Goal: Task Accomplishment & Management: Manage account settings

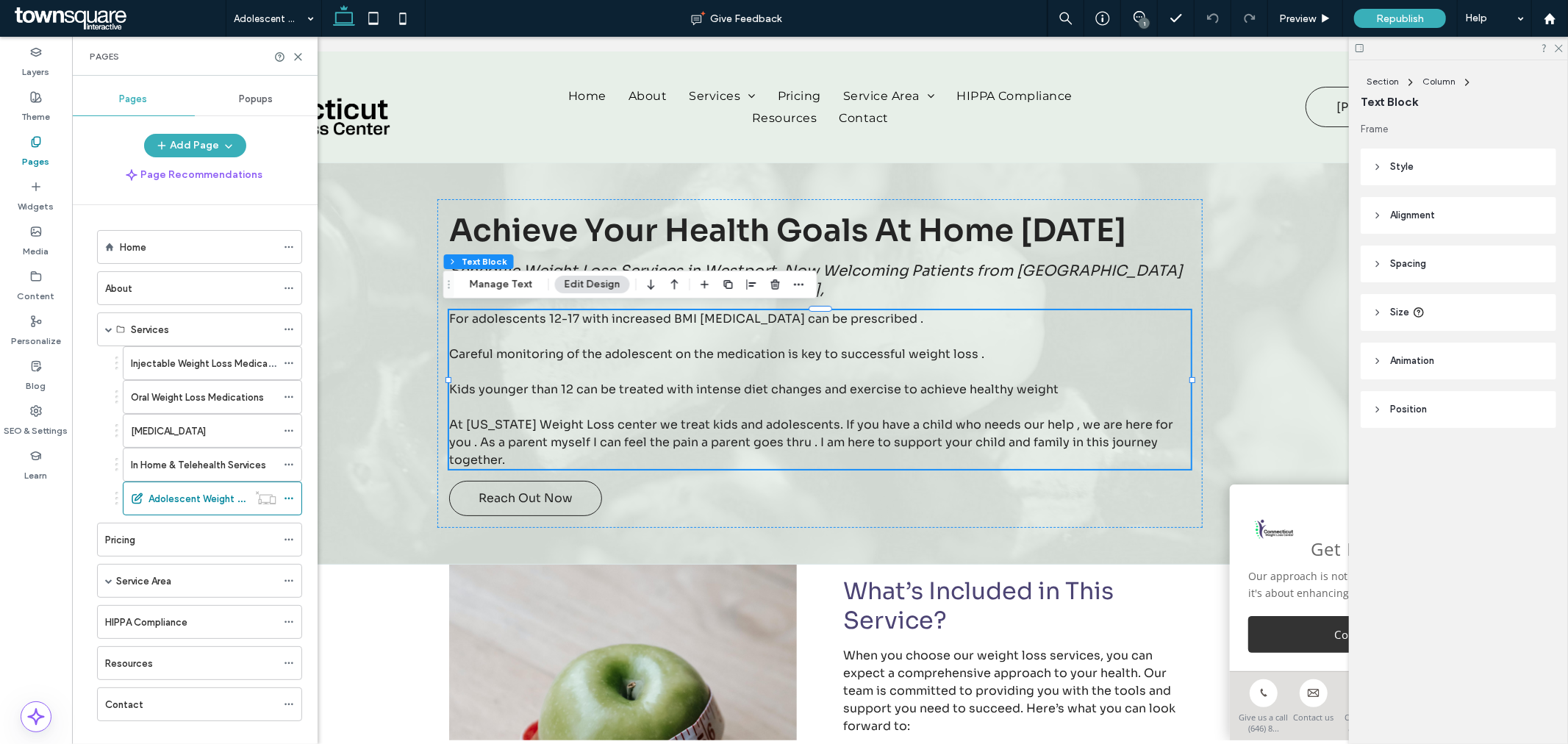
click at [90, 22] on span at bounding box center [118, 18] width 214 height 30
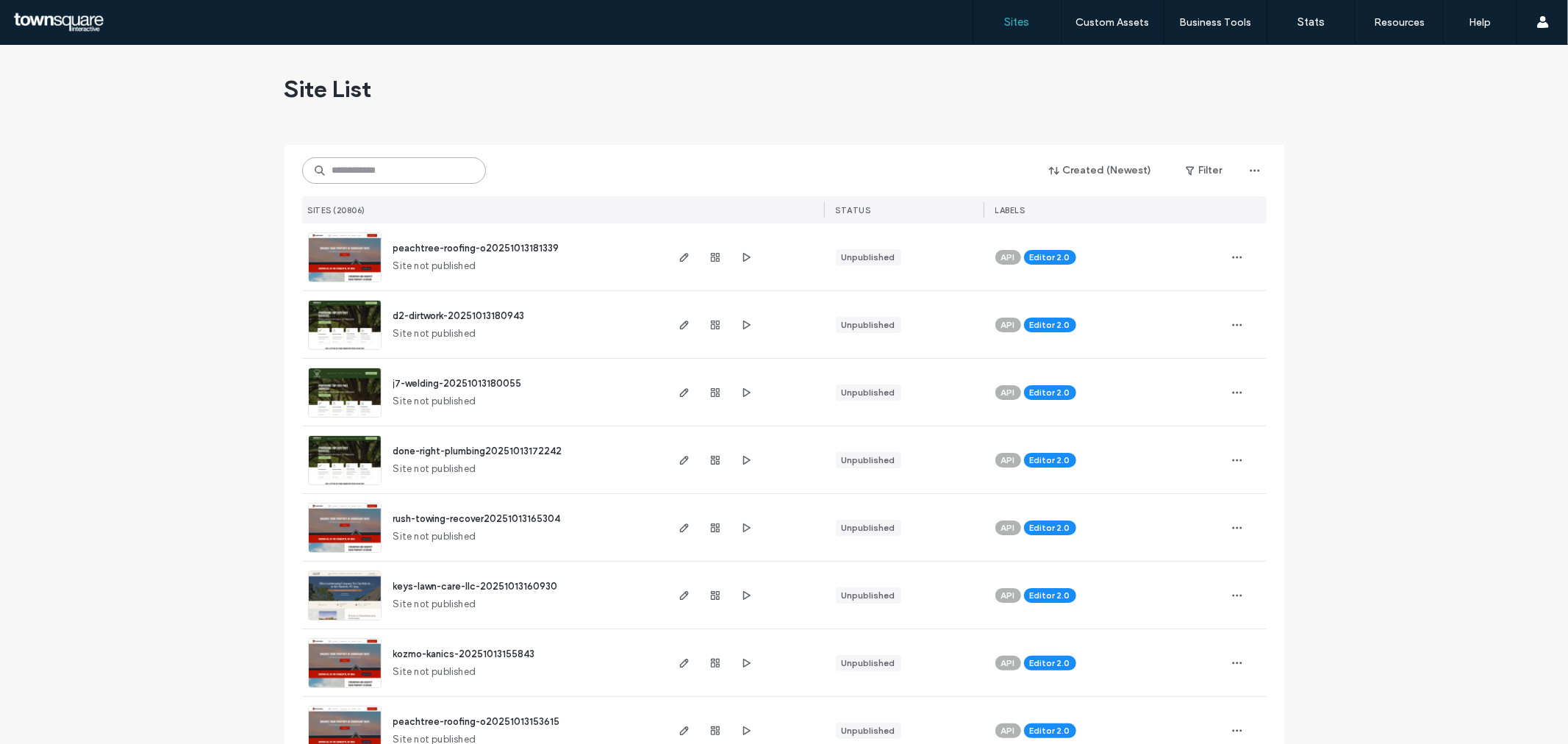
click at [417, 170] on input at bounding box center [394, 170] width 184 height 26
paste input "**********"
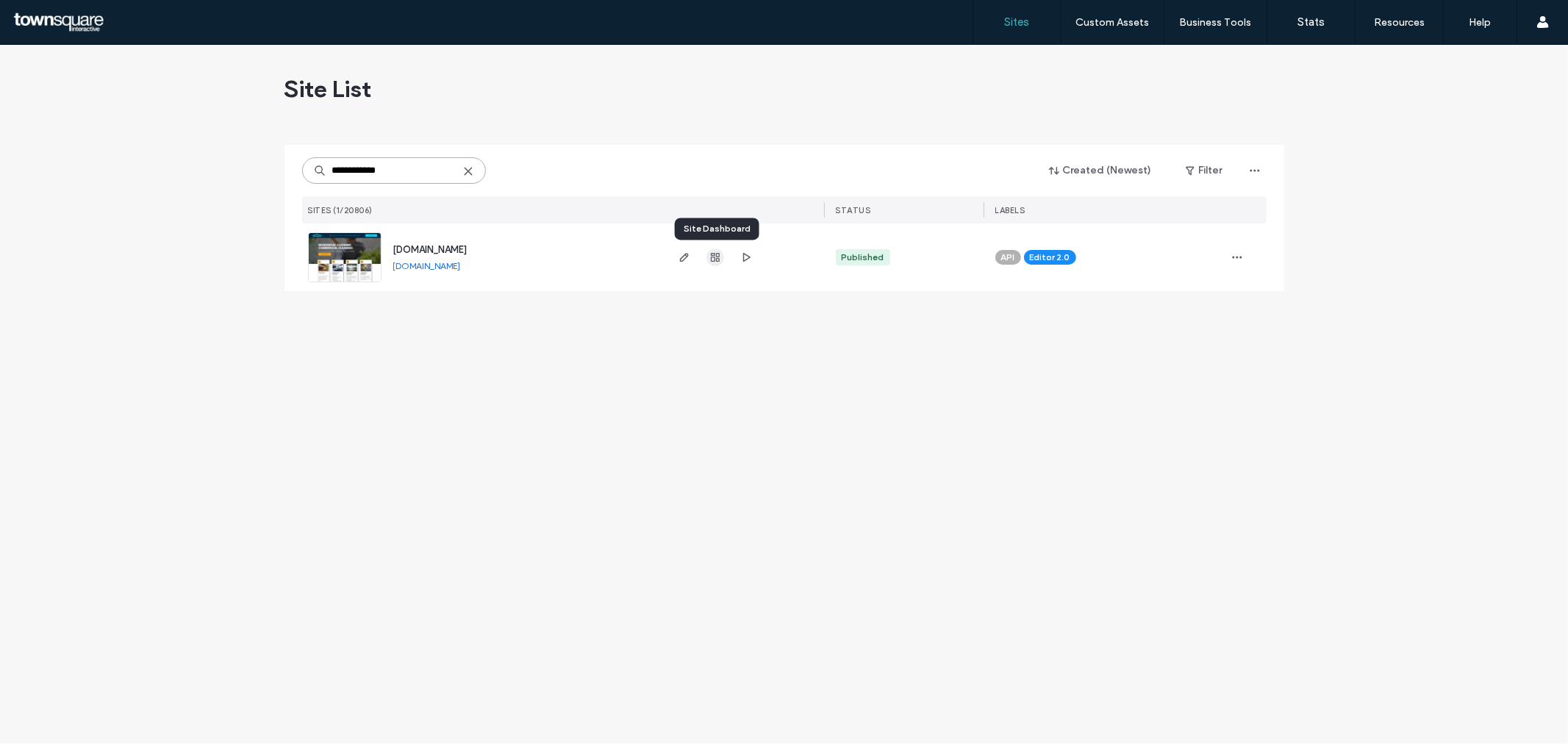
type input "**********"
click at [717, 260] on icon "button" at bounding box center [715, 257] width 12 height 12
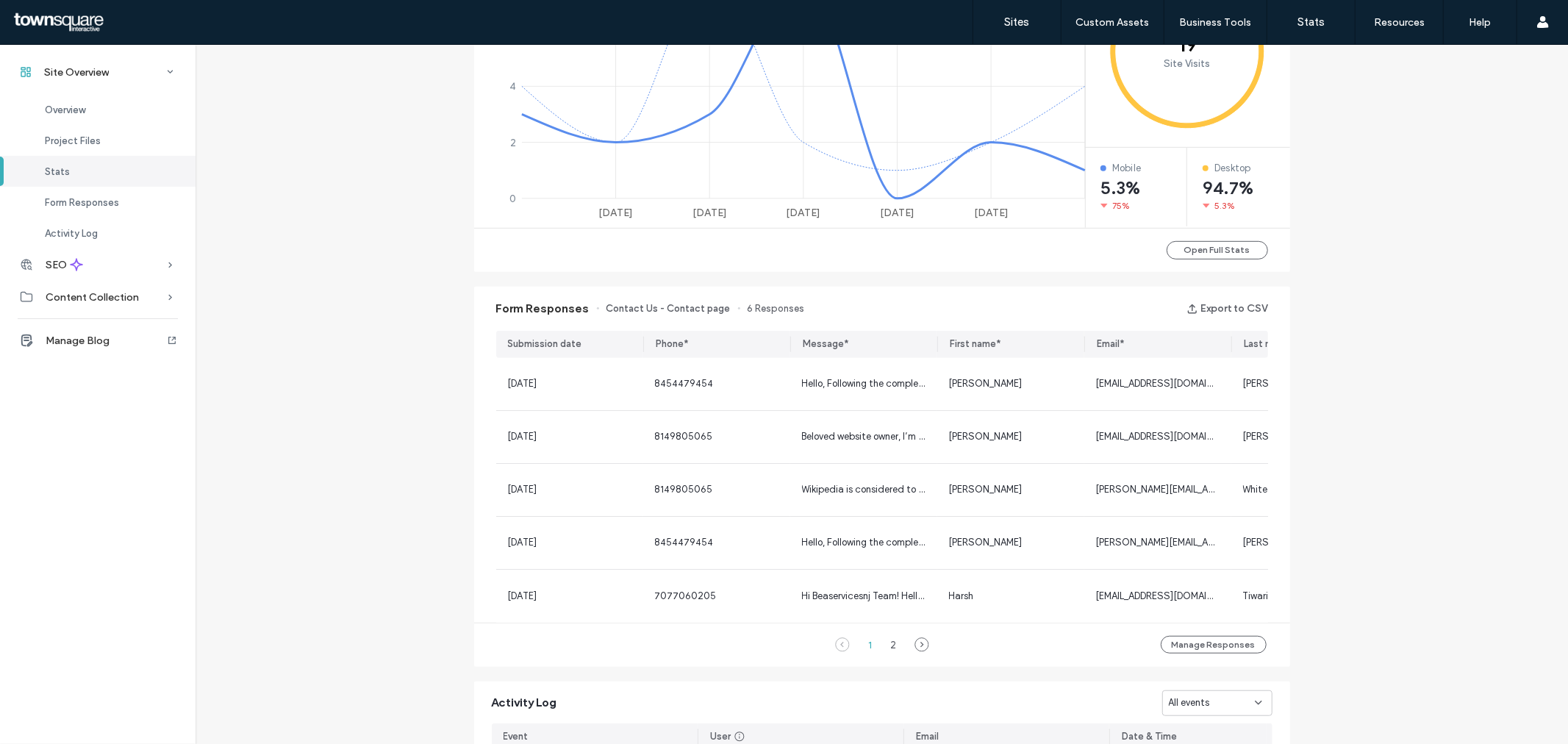
scroll to position [735, 0]
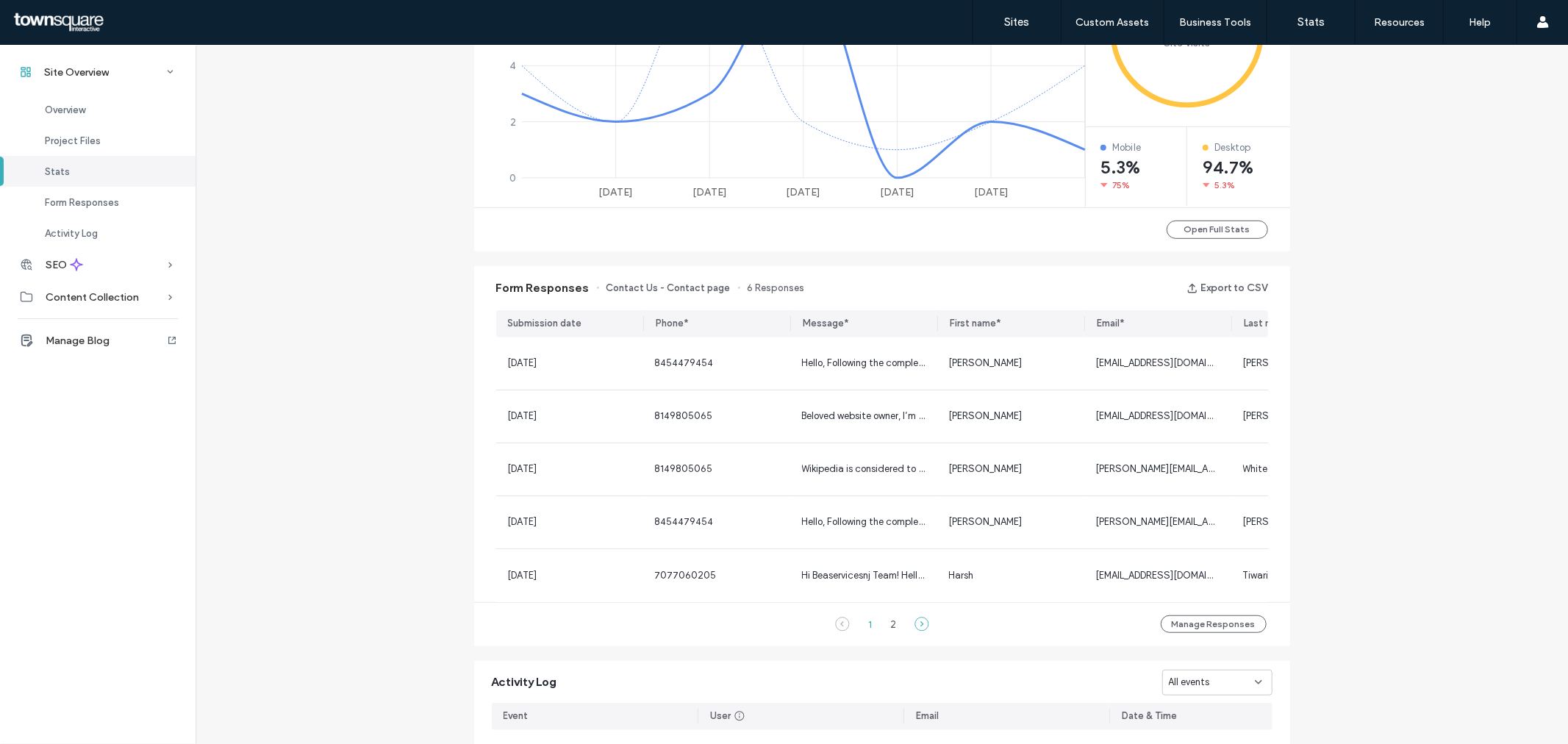
click at [914, 626] on icon at bounding box center [922, 624] width 14 height 14
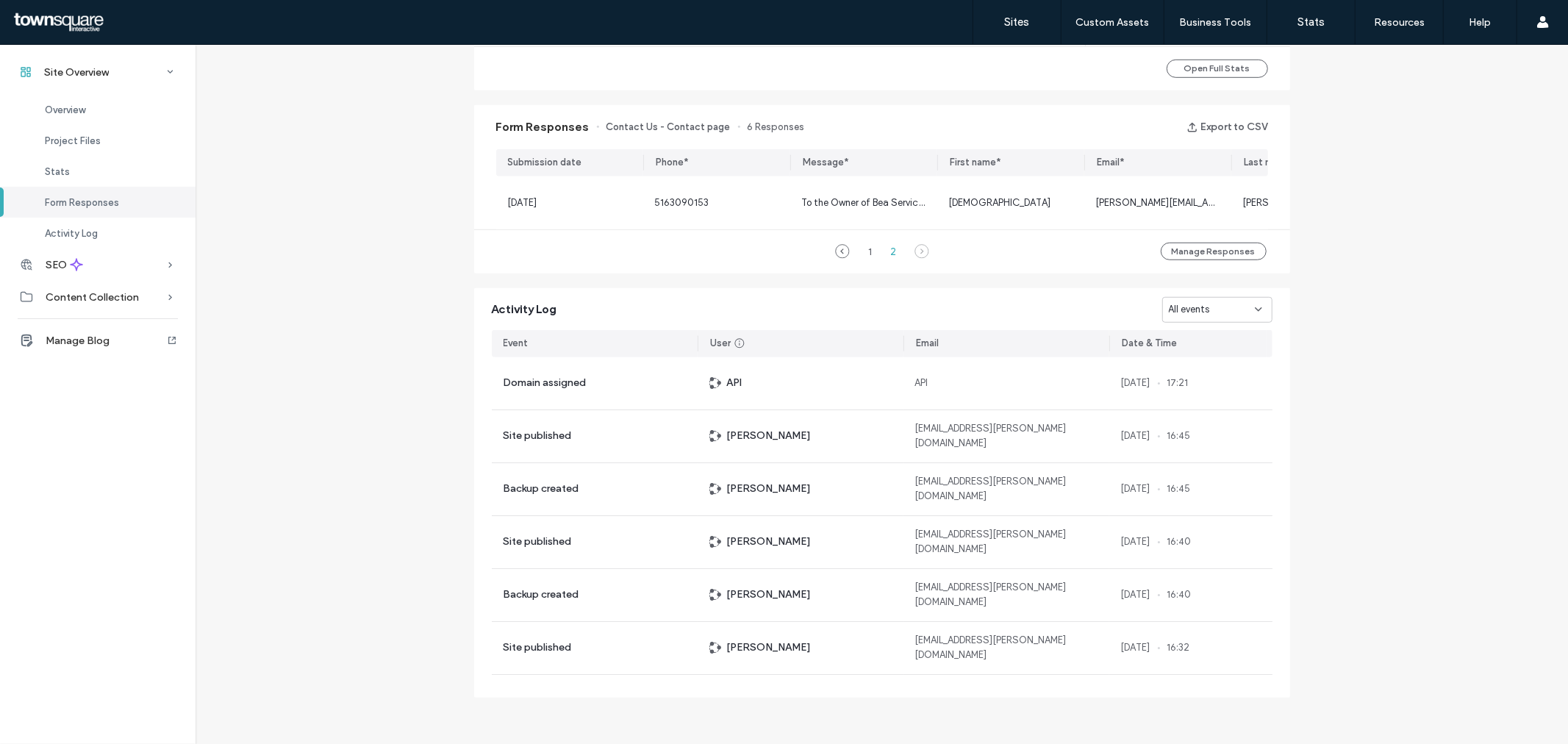
scroll to position [656, 0]
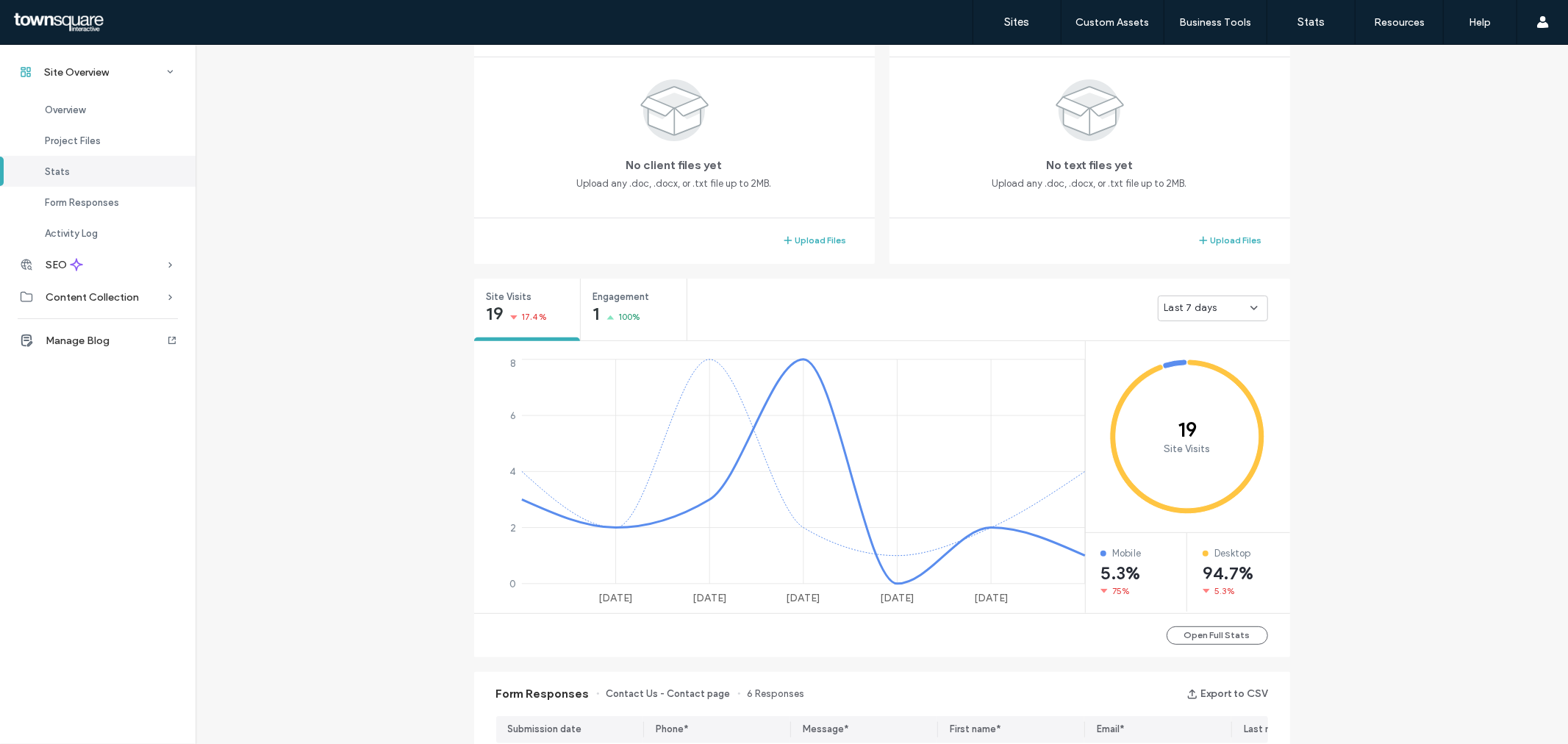
scroll to position [164, 0]
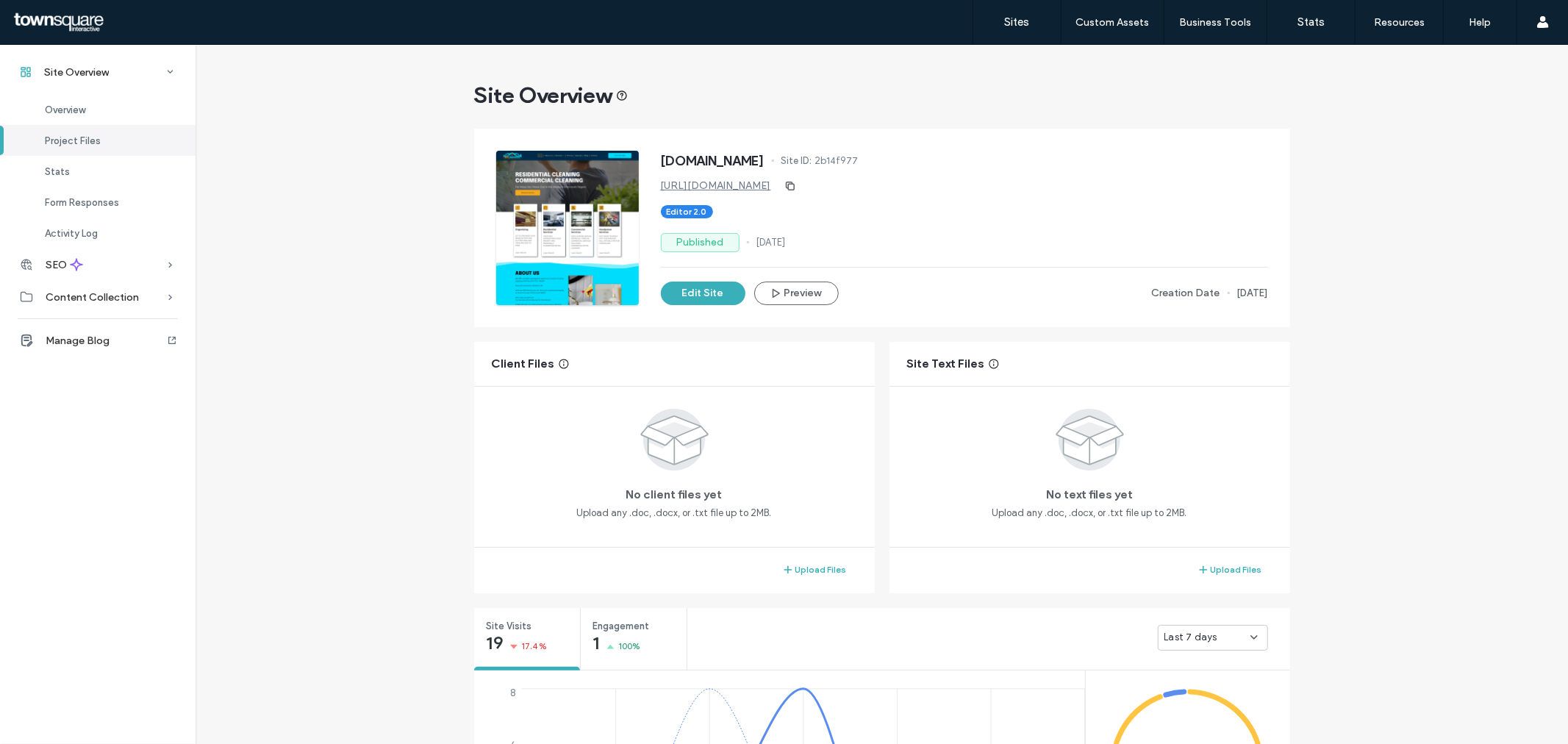
click at [728, 185] on link "[URL][DOMAIN_NAME]" at bounding box center [716, 186] width 110 height 13
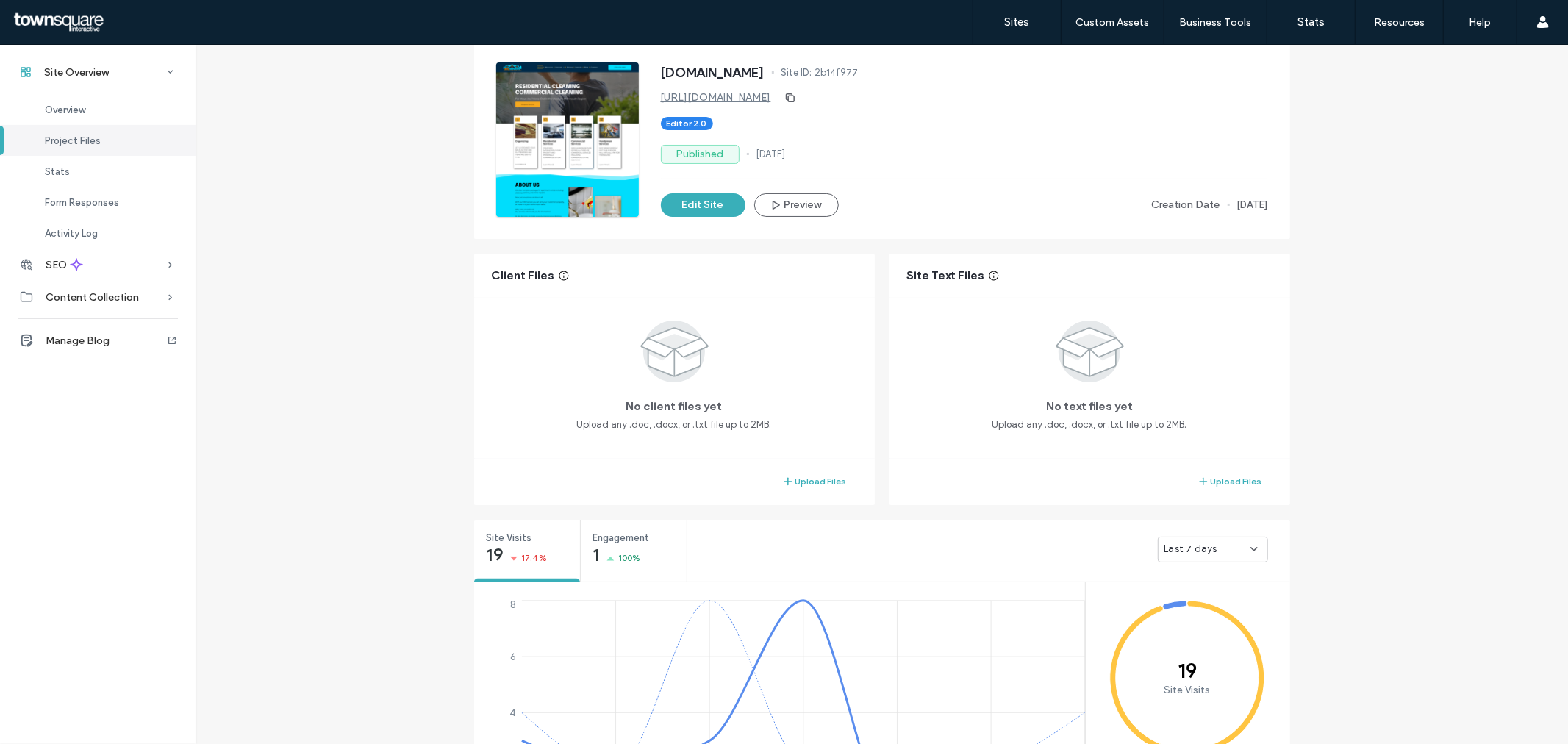
scroll to position [326, 0]
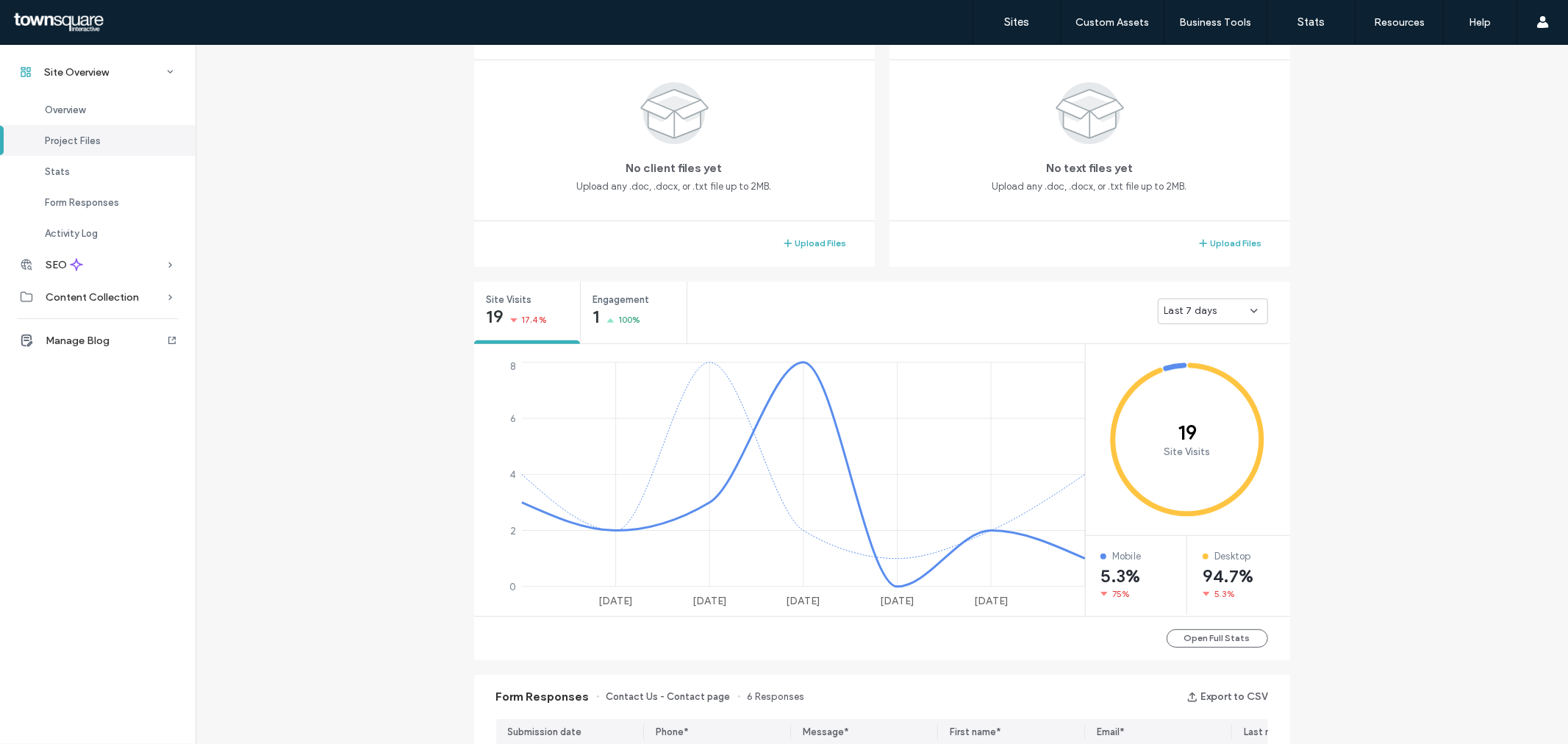
click at [1234, 306] on div "Last 7 days" at bounding box center [1206, 310] width 86 height 14
click at [1235, 382] on div "Last 30 days" at bounding box center [1207, 388] width 109 height 26
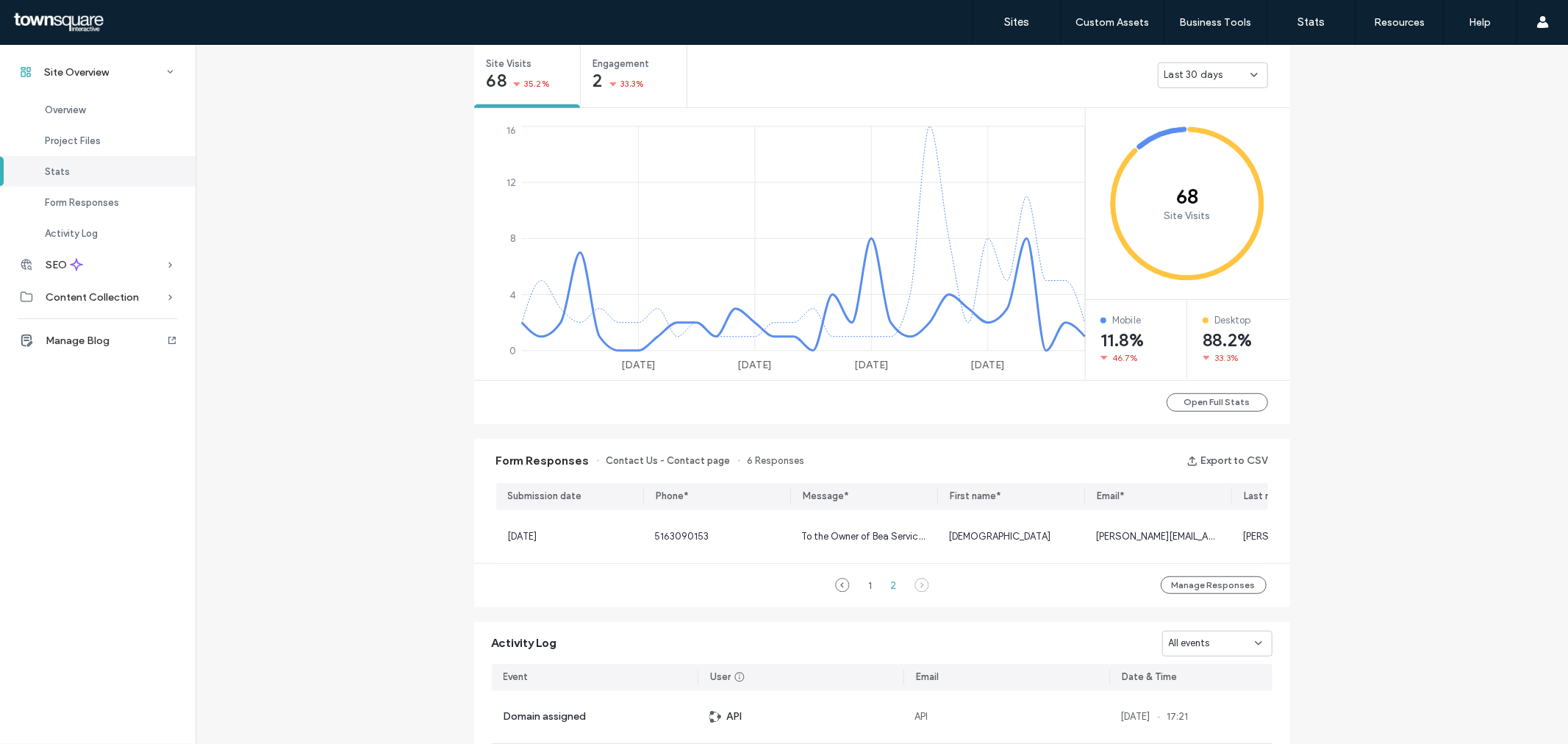
scroll to position [571, 0]
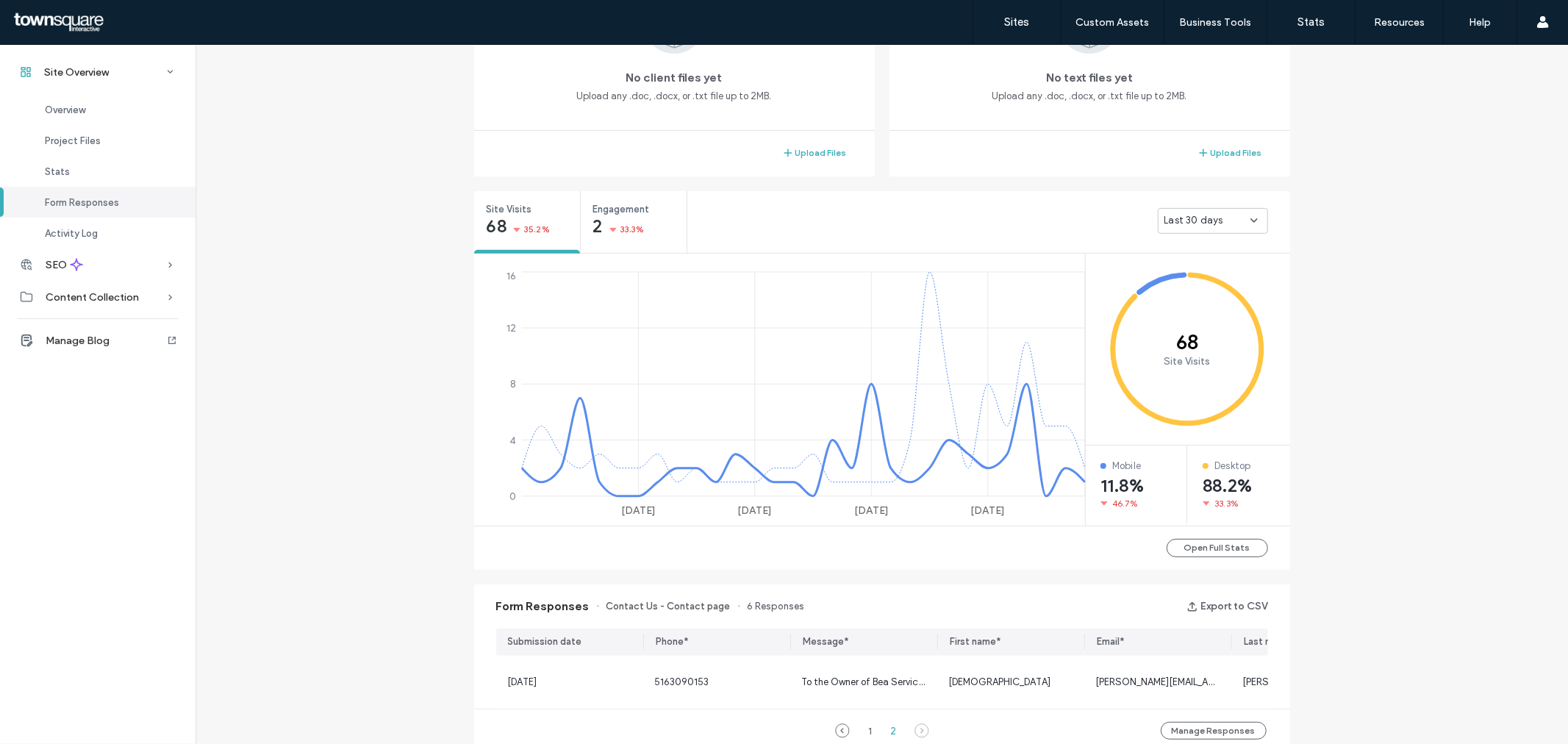
scroll to position [411, 0]
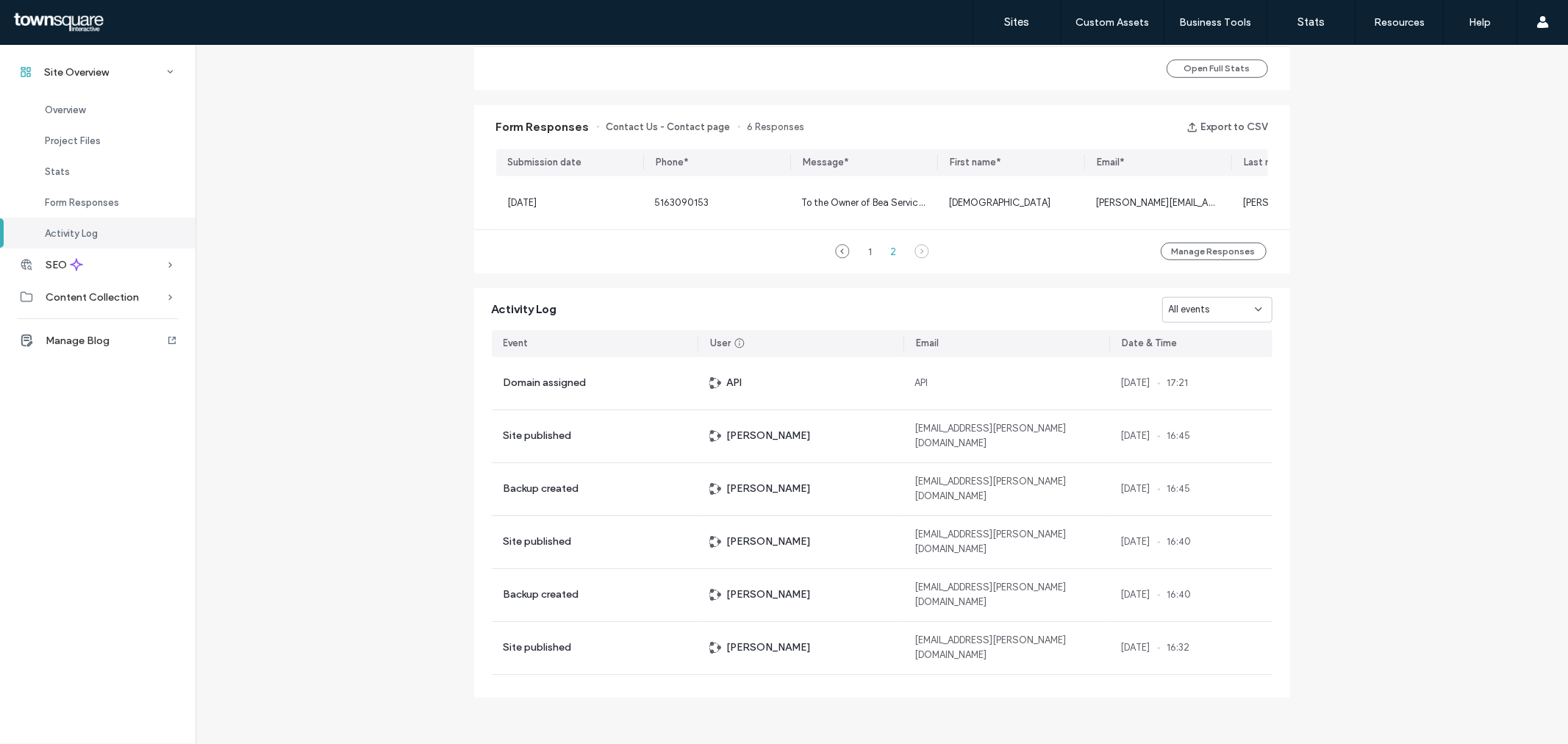
scroll to position [901, 0]
click at [181, 266] on div "SEO" at bounding box center [98, 265] width 195 height 32
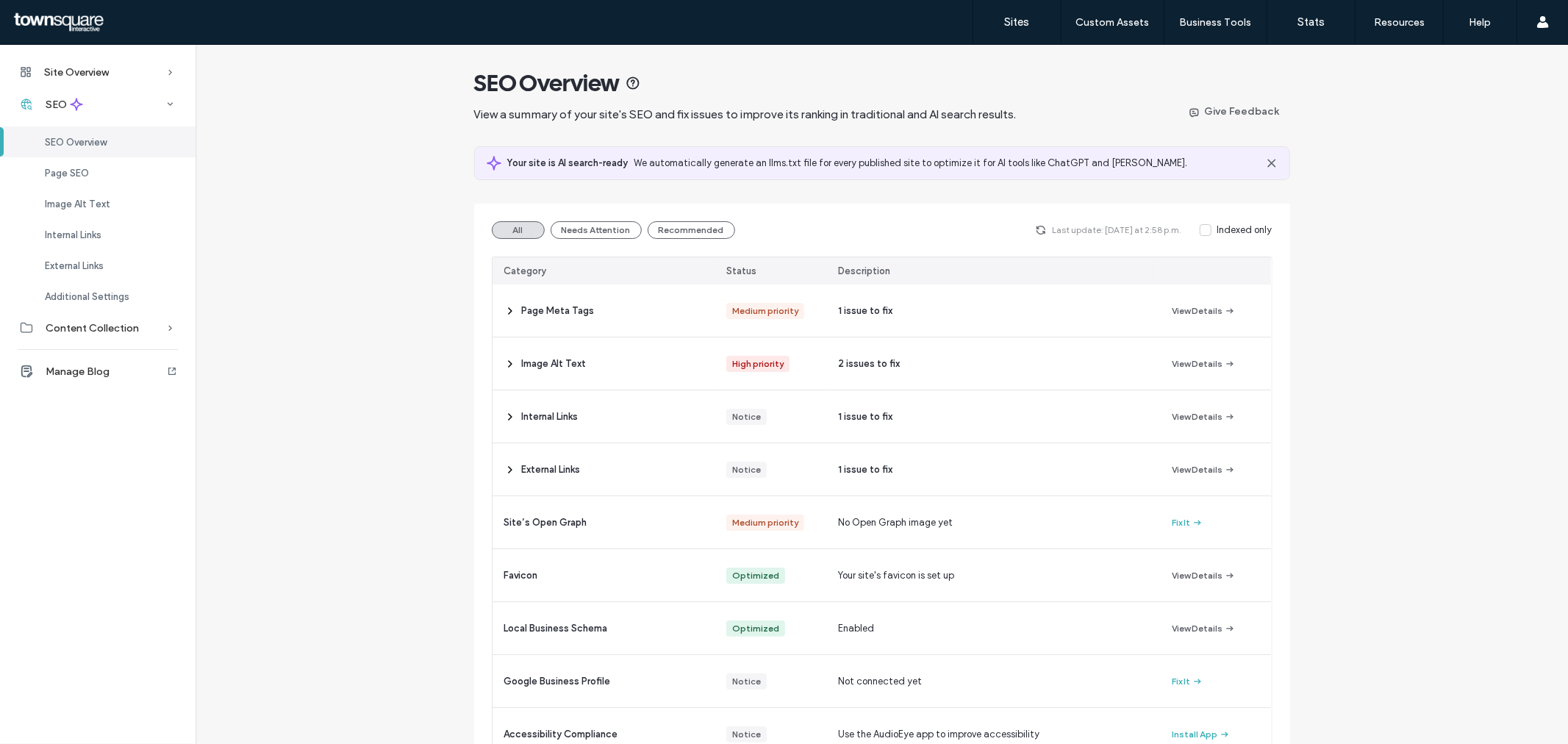
click at [485, 303] on div "All Needs Attention Recommended Last update: [DATE] at 2:58 p.m. Indexed only C…" at bounding box center [882, 517] width 816 height 628
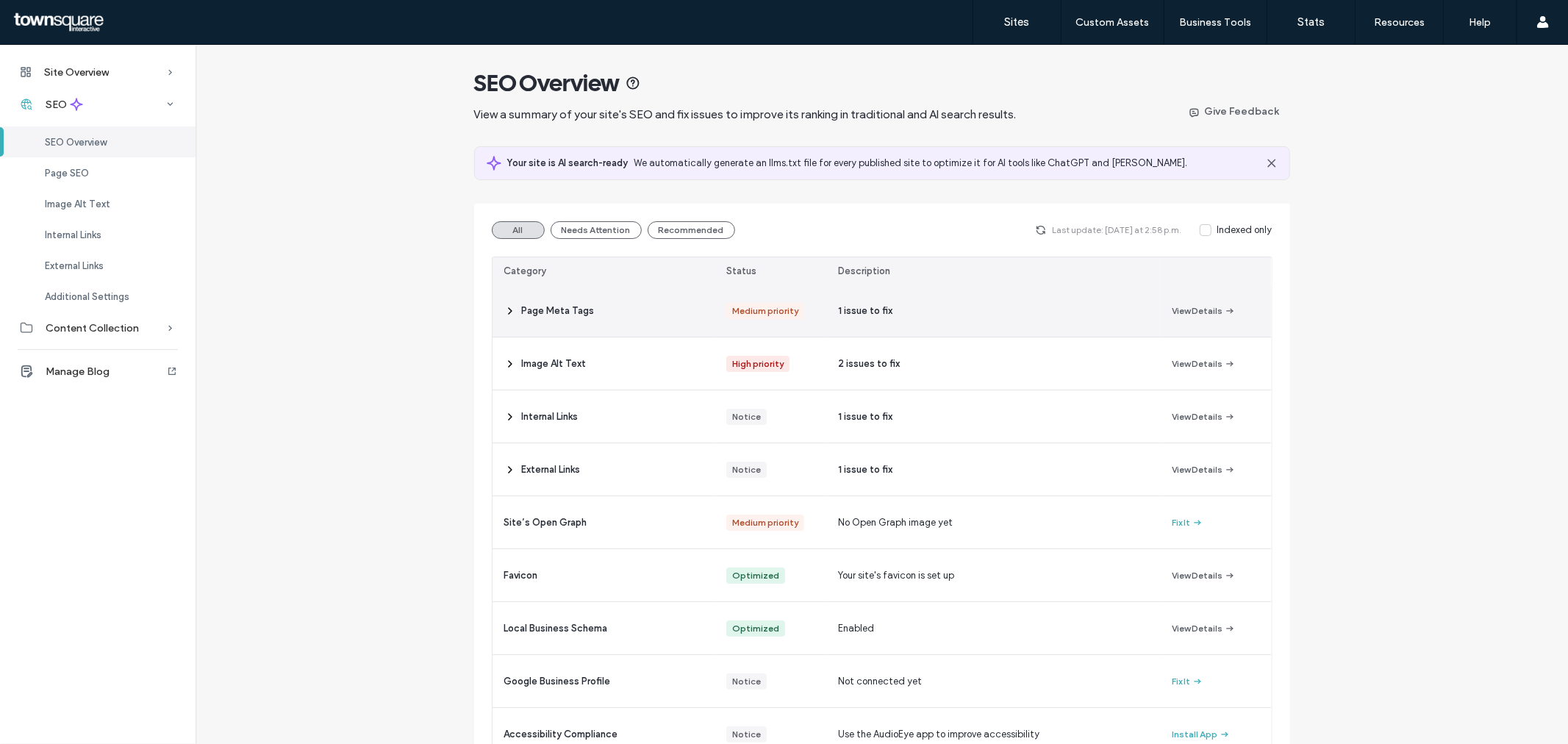
click at [493, 306] on div "Page Meta Tags" at bounding box center [604, 310] width 222 height 52
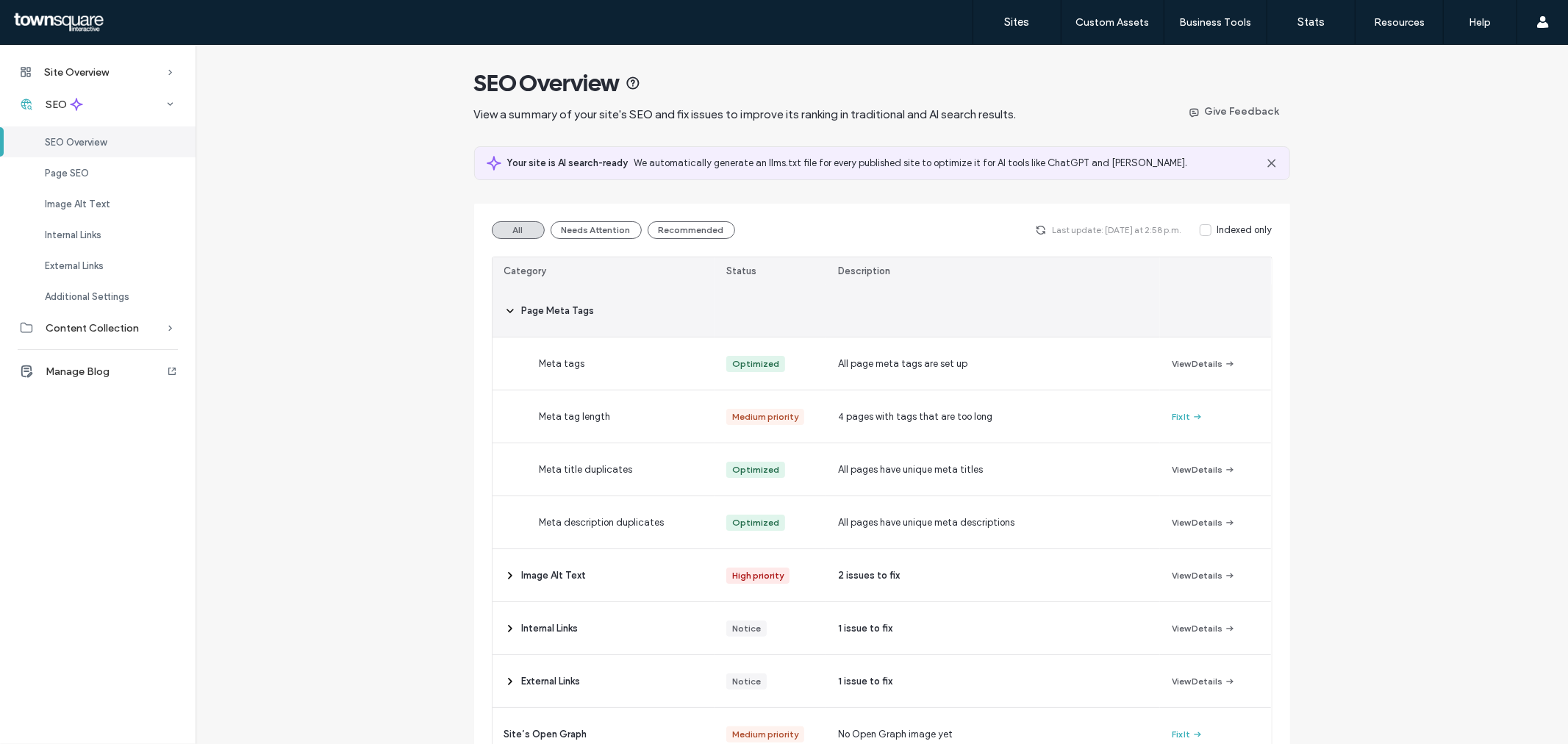
click at [512, 314] on div "Page Meta Tags" at bounding box center [604, 310] width 222 height 52
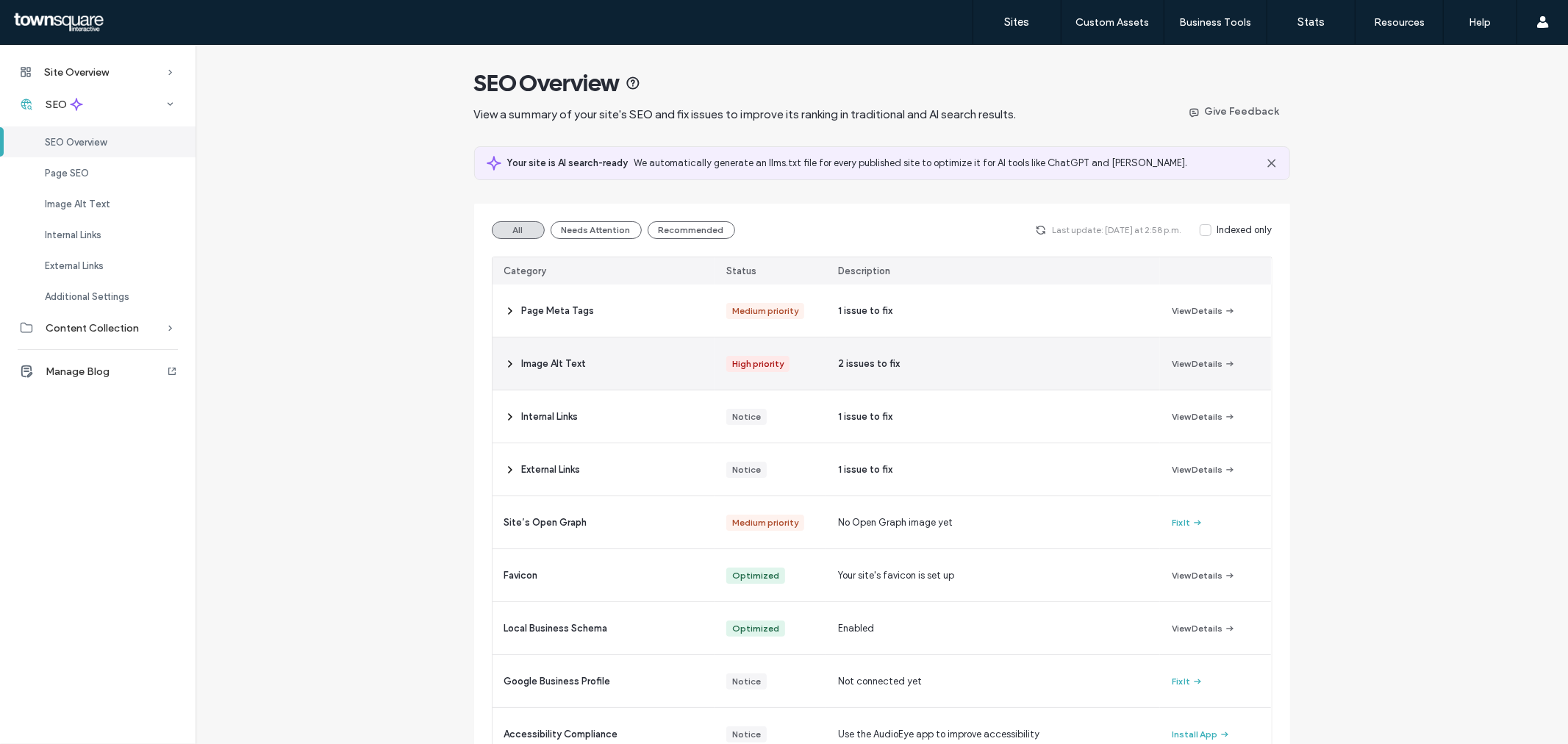
click at [510, 369] on icon at bounding box center [510, 363] width 12 height 12
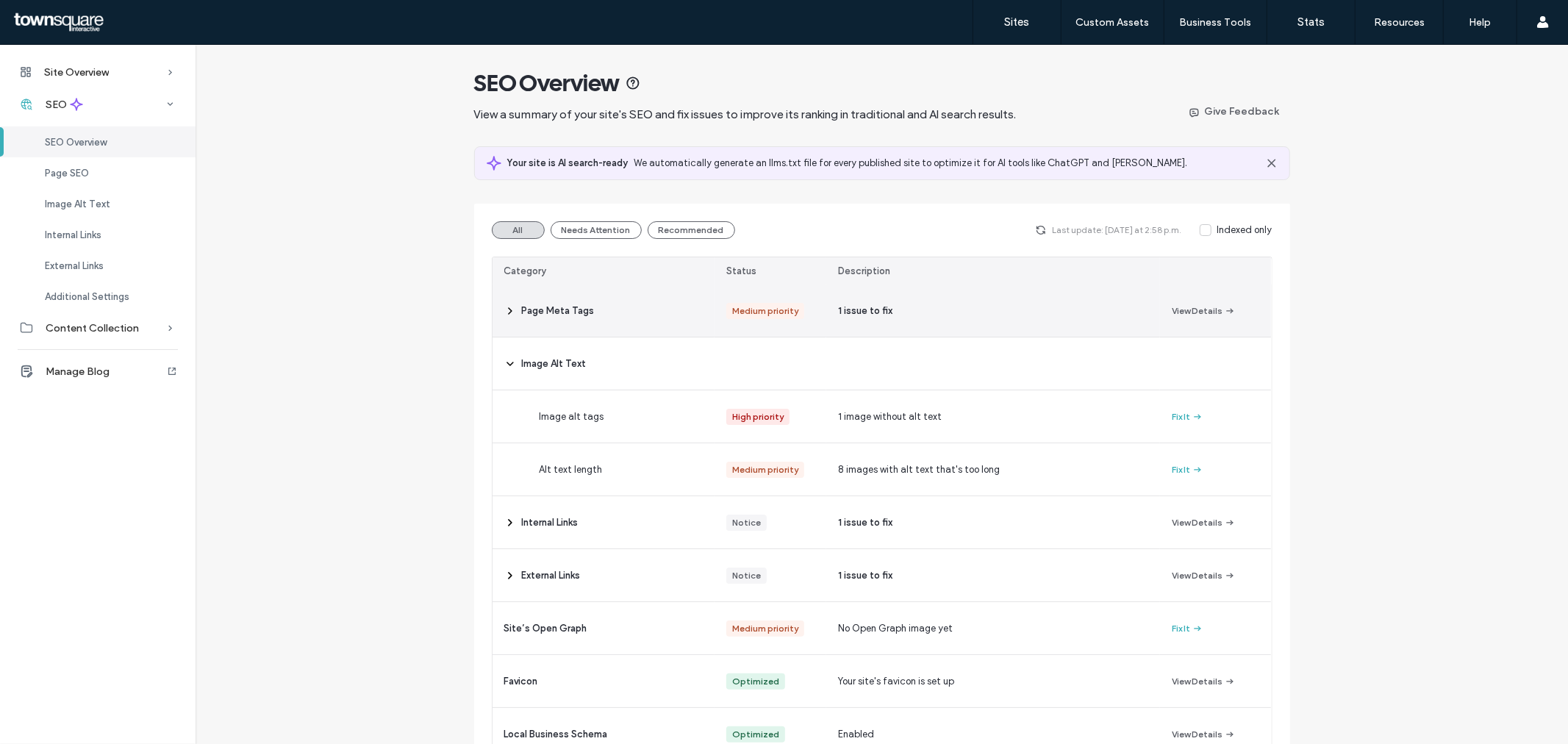
click at [504, 310] on icon at bounding box center [510, 310] width 12 height 12
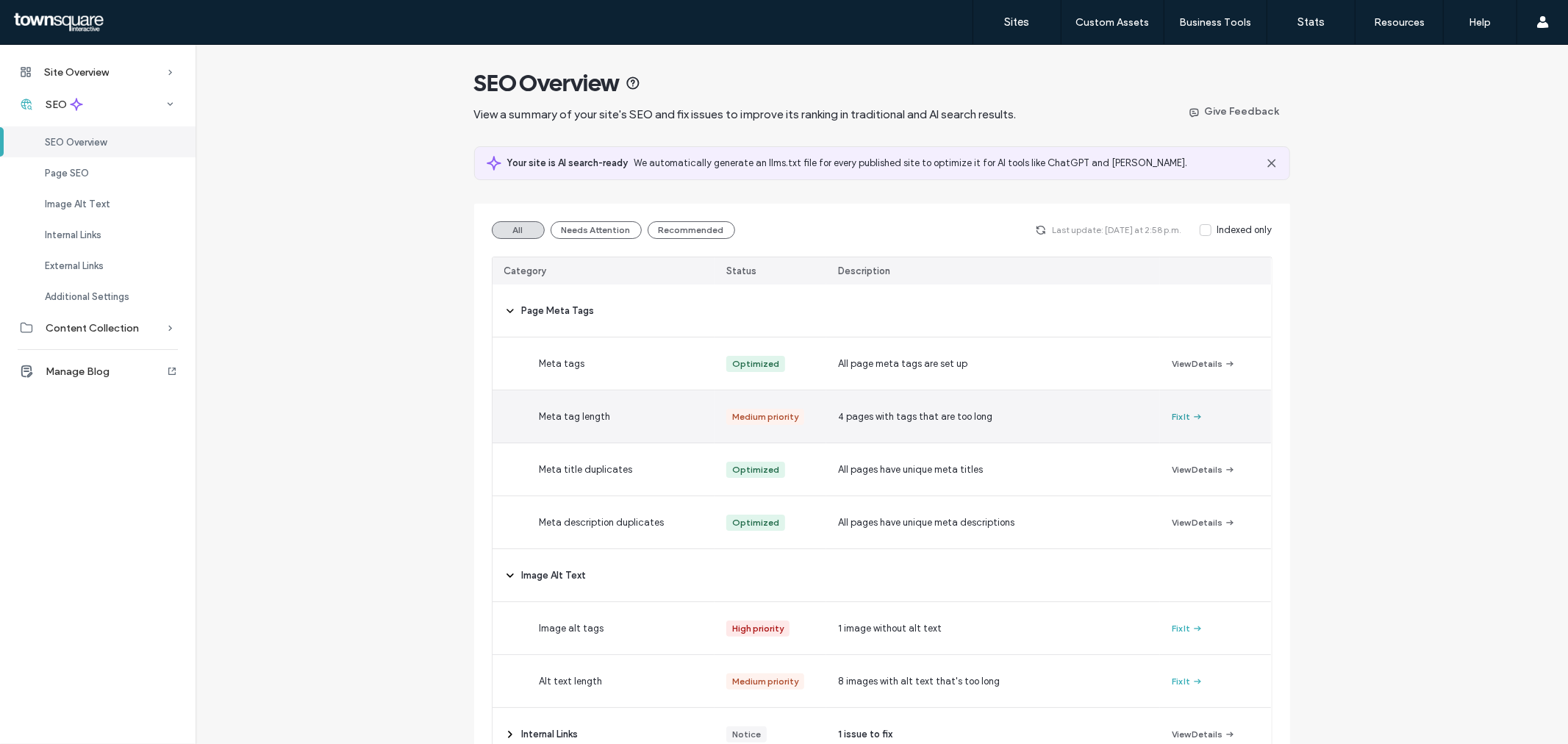
click at [1191, 411] on icon "button" at bounding box center [1197, 417] width 12 height 12
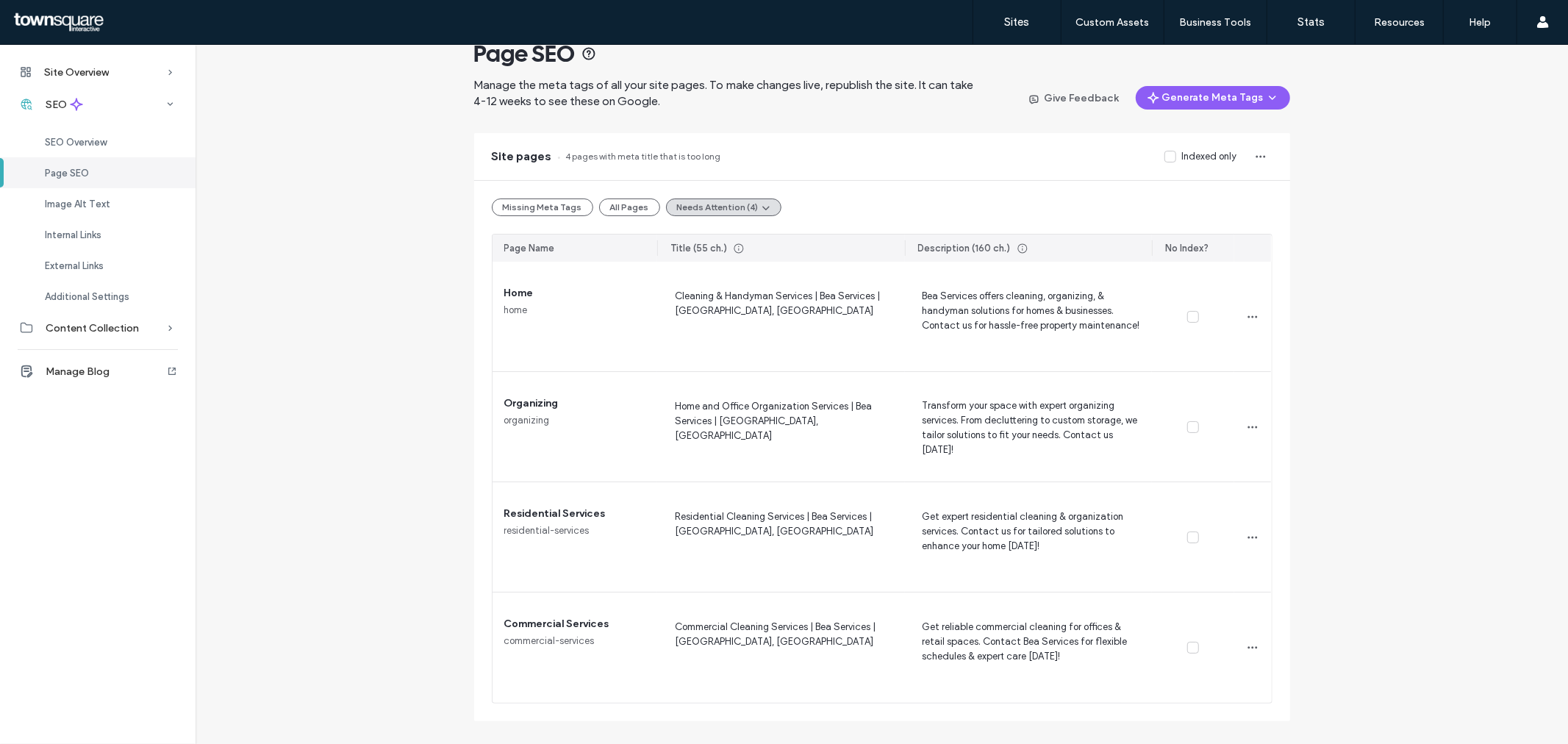
scroll to position [46, 0]
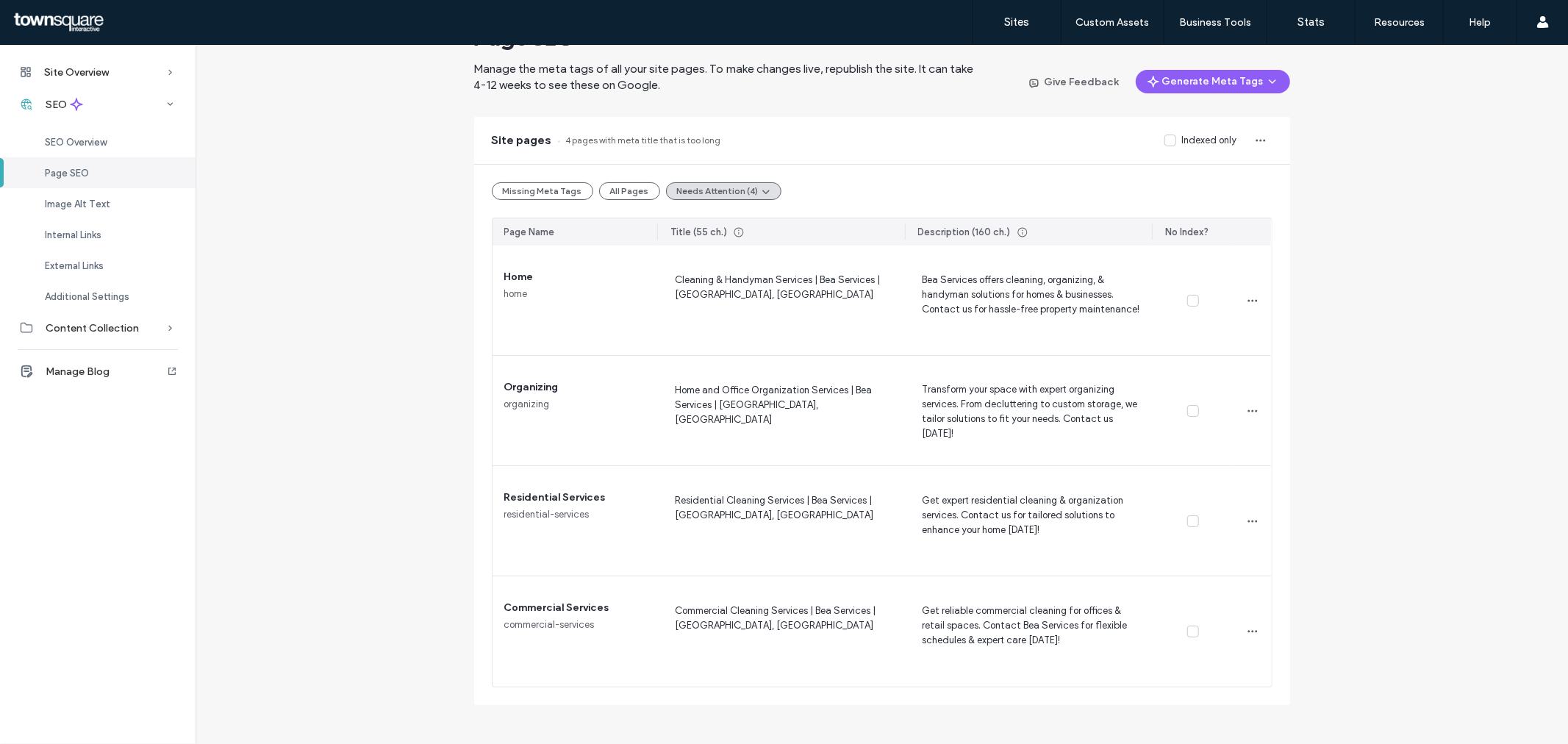
click at [566, 186] on button "Missing Meta Tags" at bounding box center [542, 191] width 102 height 18
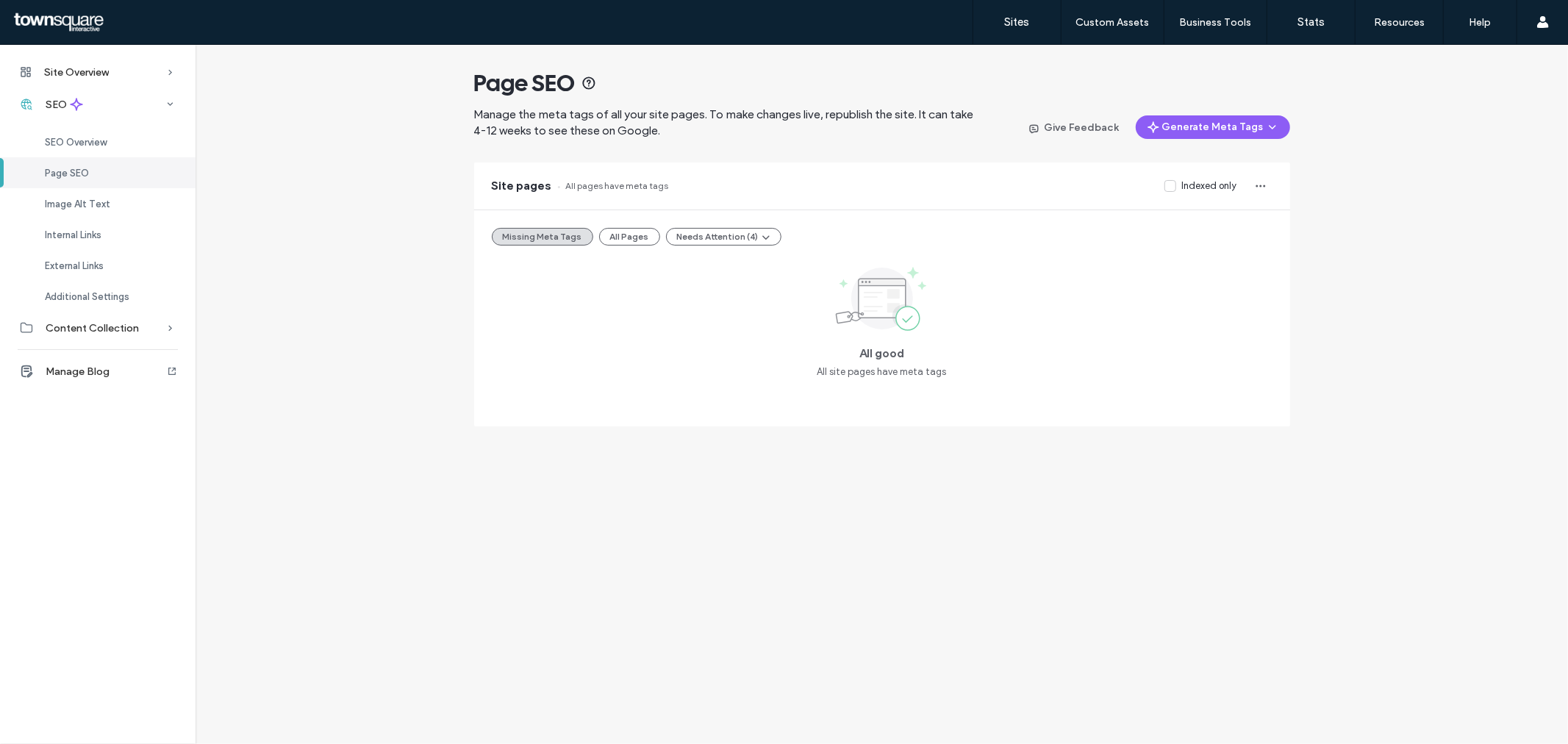
scroll to position [0, 0]
click at [633, 233] on button "All Pages" at bounding box center [630, 237] width 61 height 18
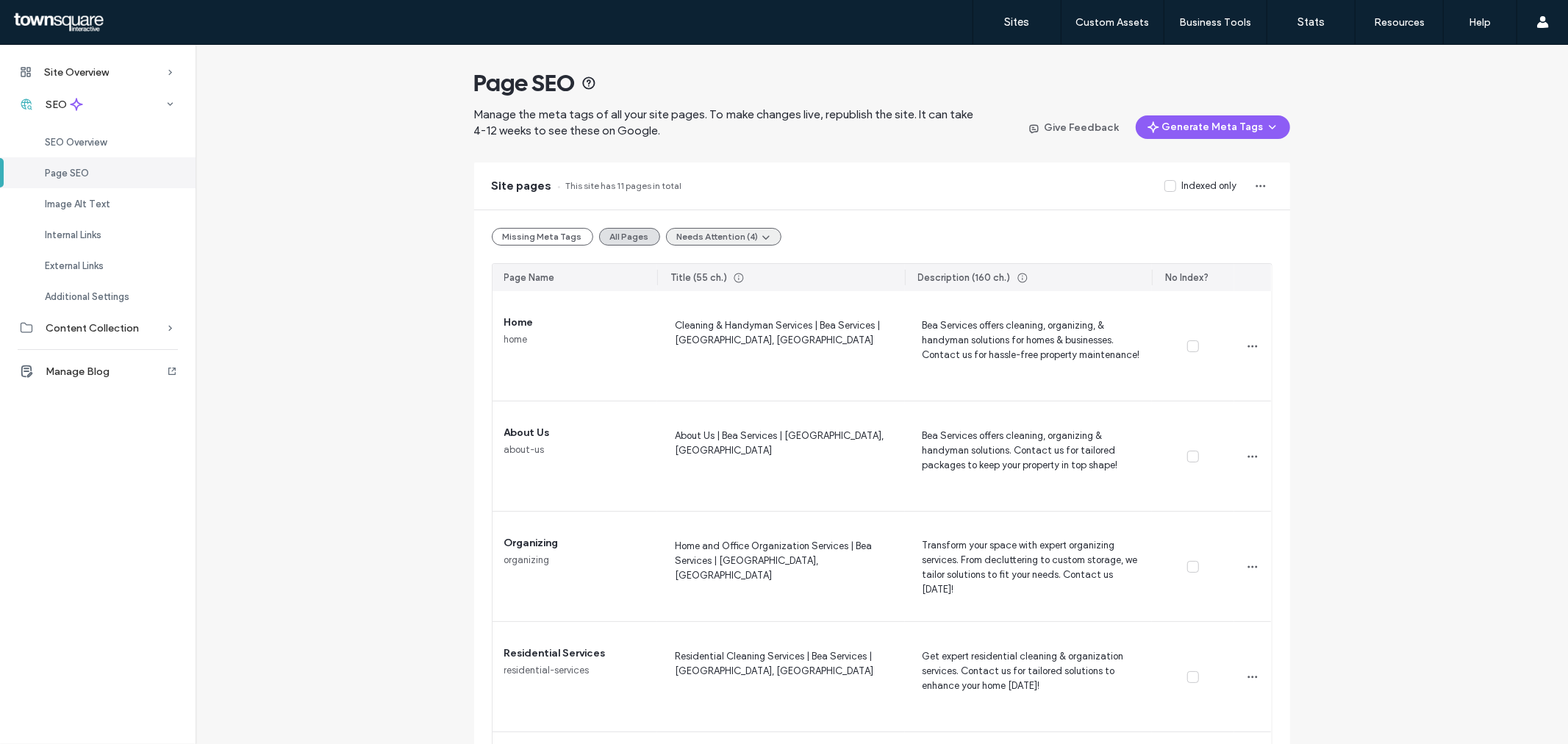
click at [723, 235] on button "Needs Attention (4)" at bounding box center [723, 237] width 115 height 18
click at [682, 279] on span "Tags Too Long (4)" at bounding box center [706, 272] width 77 height 14
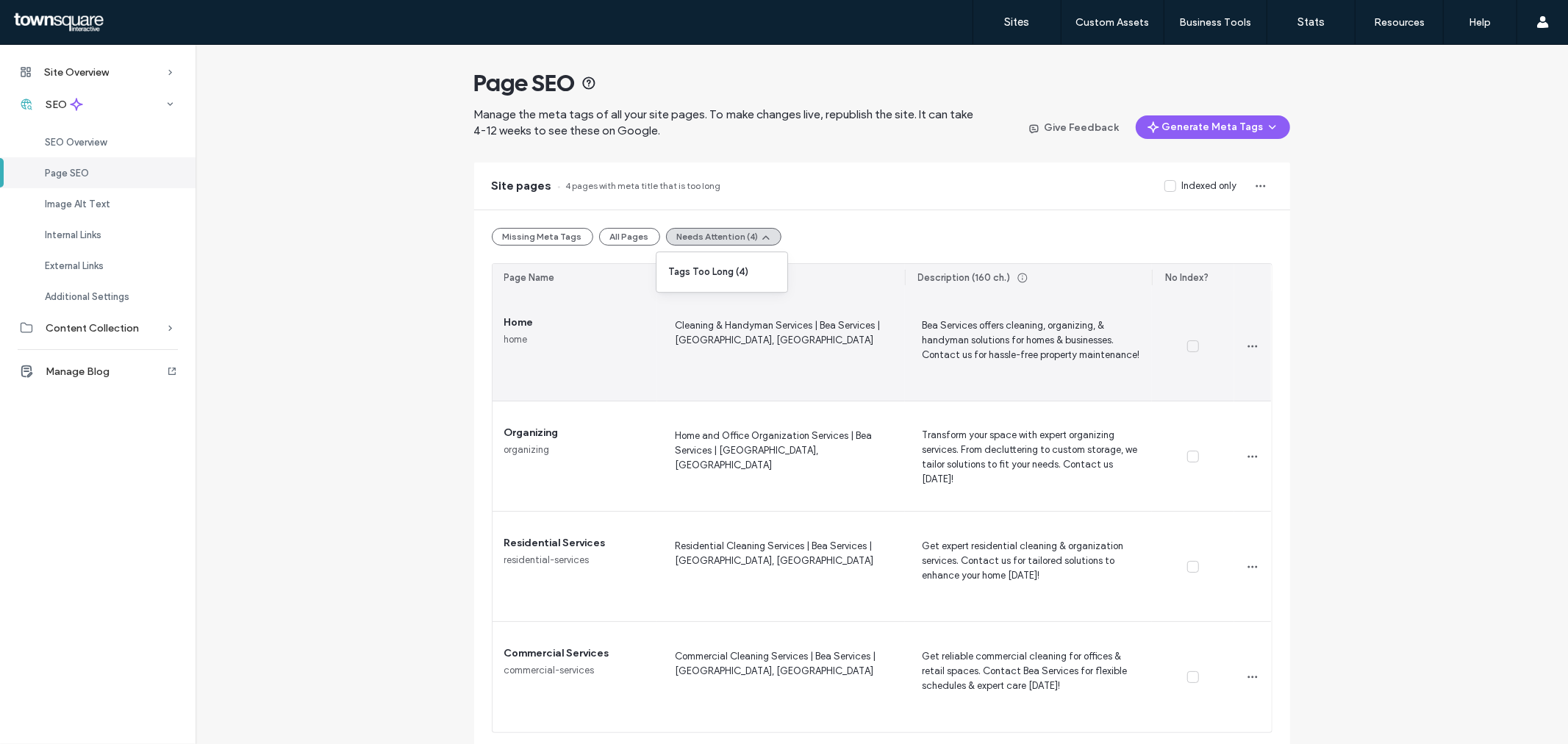
click at [1064, 339] on span "Bea Services offers cleaning, organizing, & handyman solutions for homes & busi…" at bounding box center [1029, 346] width 224 height 58
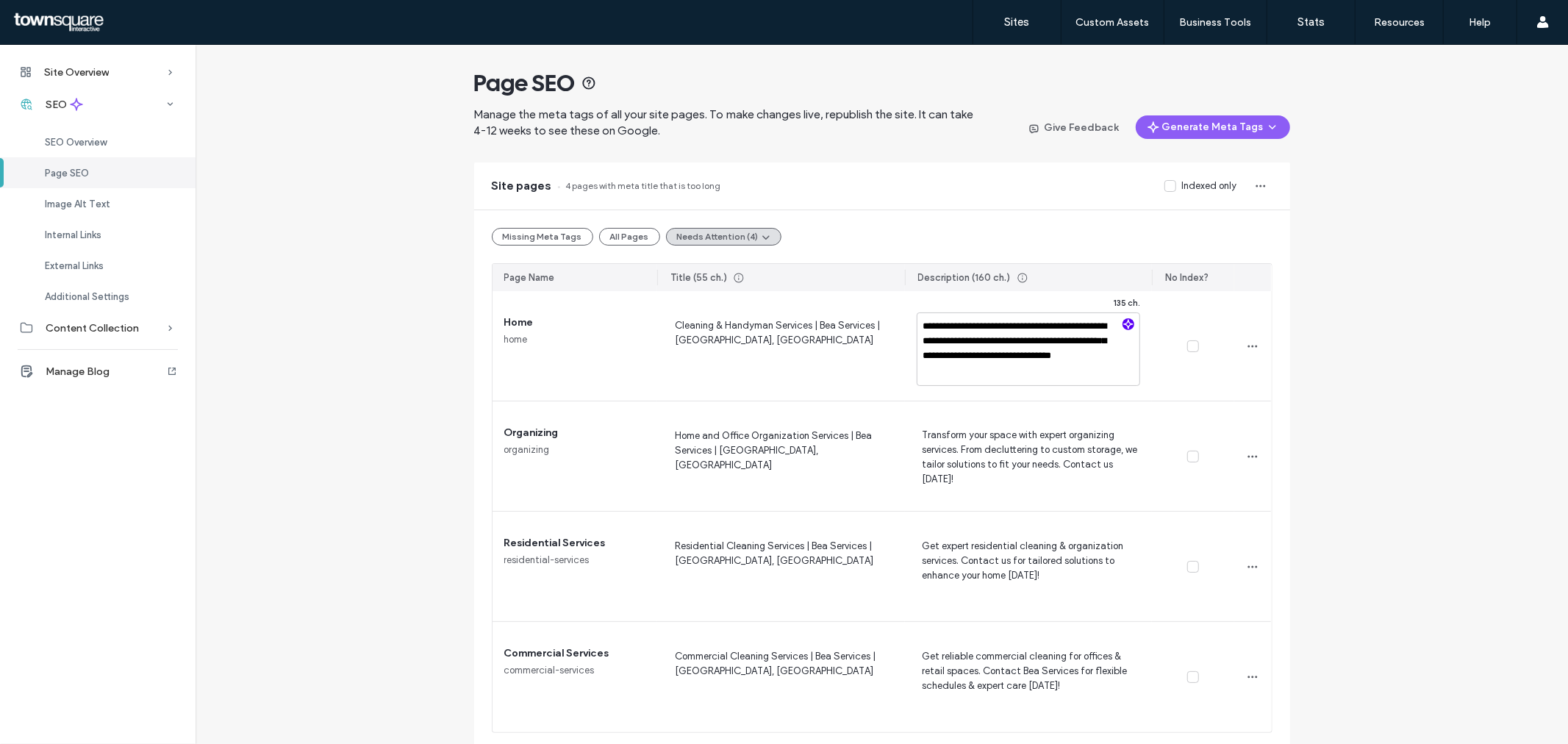
click at [1124, 325] on use "button" at bounding box center [1128, 323] width 9 height 9
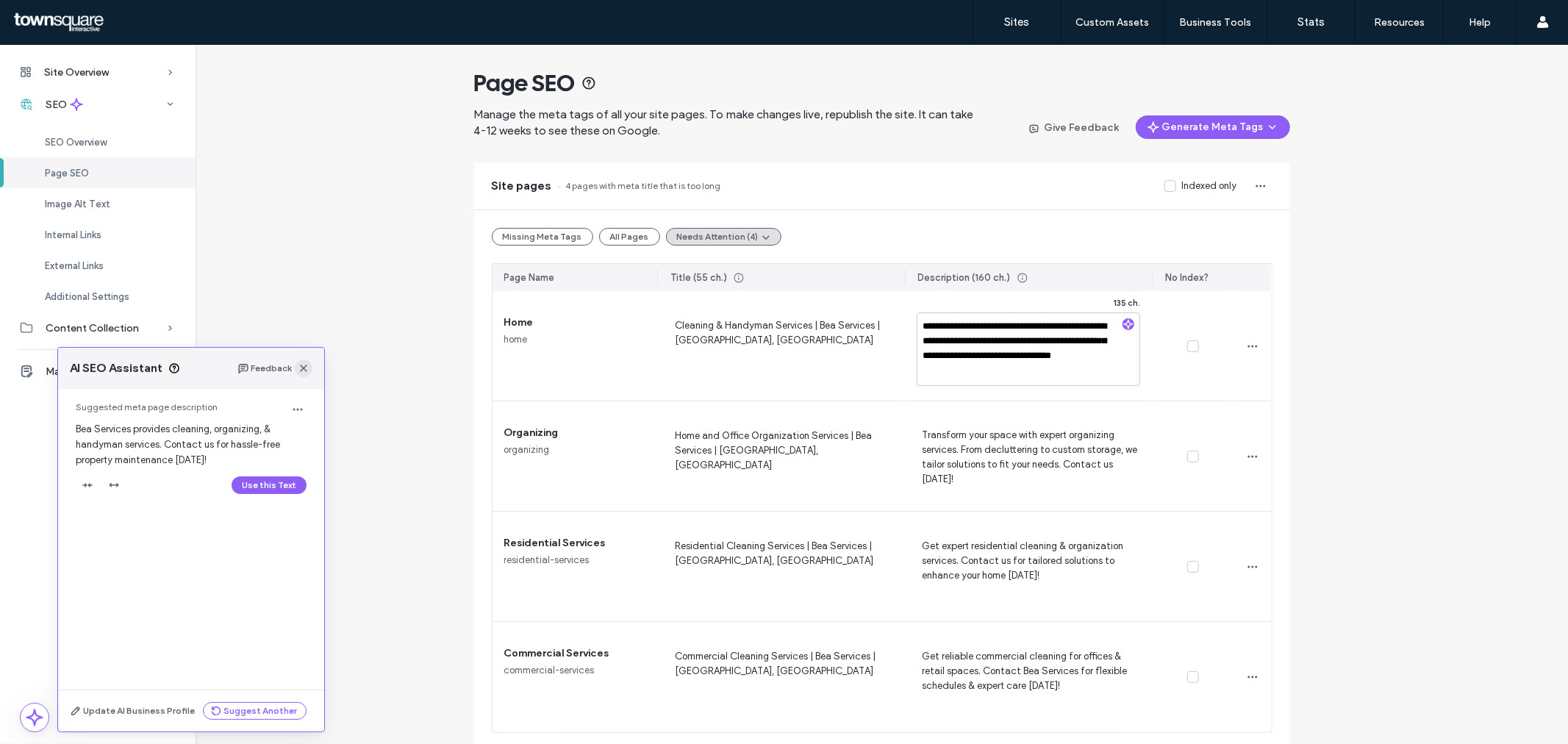
click at [306, 374] on icon "button" at bounding box center [303, 368] width 12 height 12
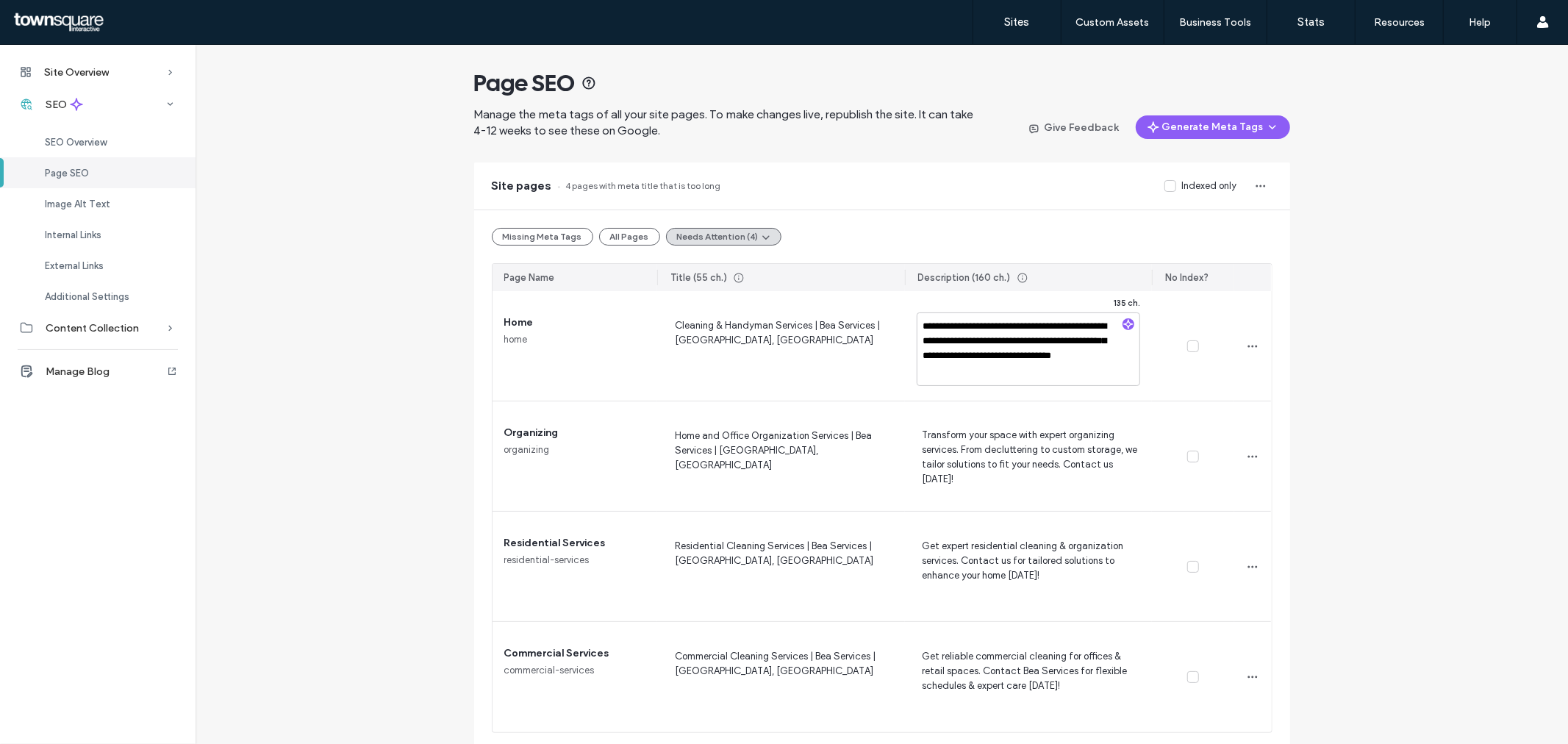
click at [1342, 364] on div "**********" at bounding box center [881, 398] width 1372 height 706
click at [91, 142] on span "SEO Overview" at bounding box center [75, 142] width 62 height 11
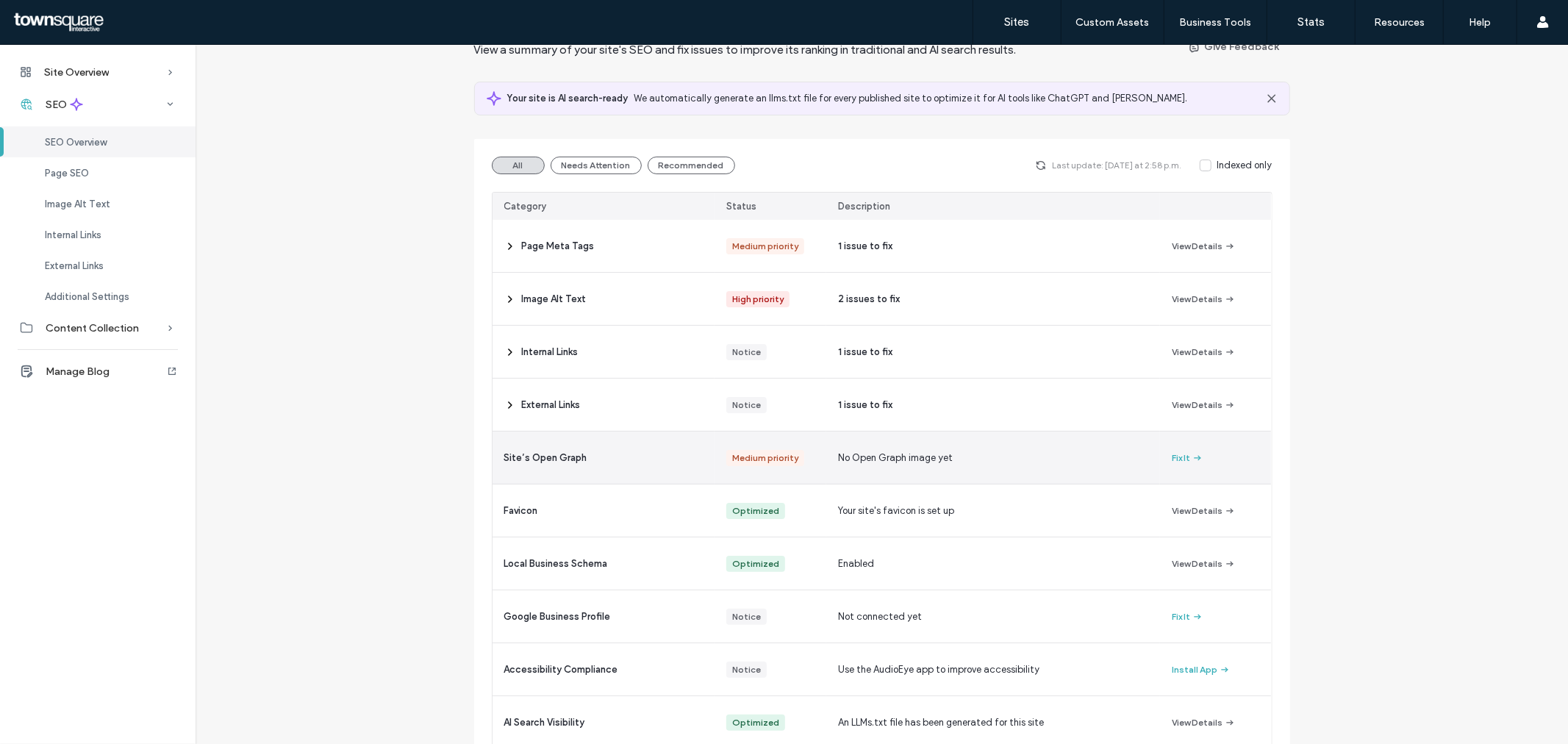
scroll to position [127, 0]
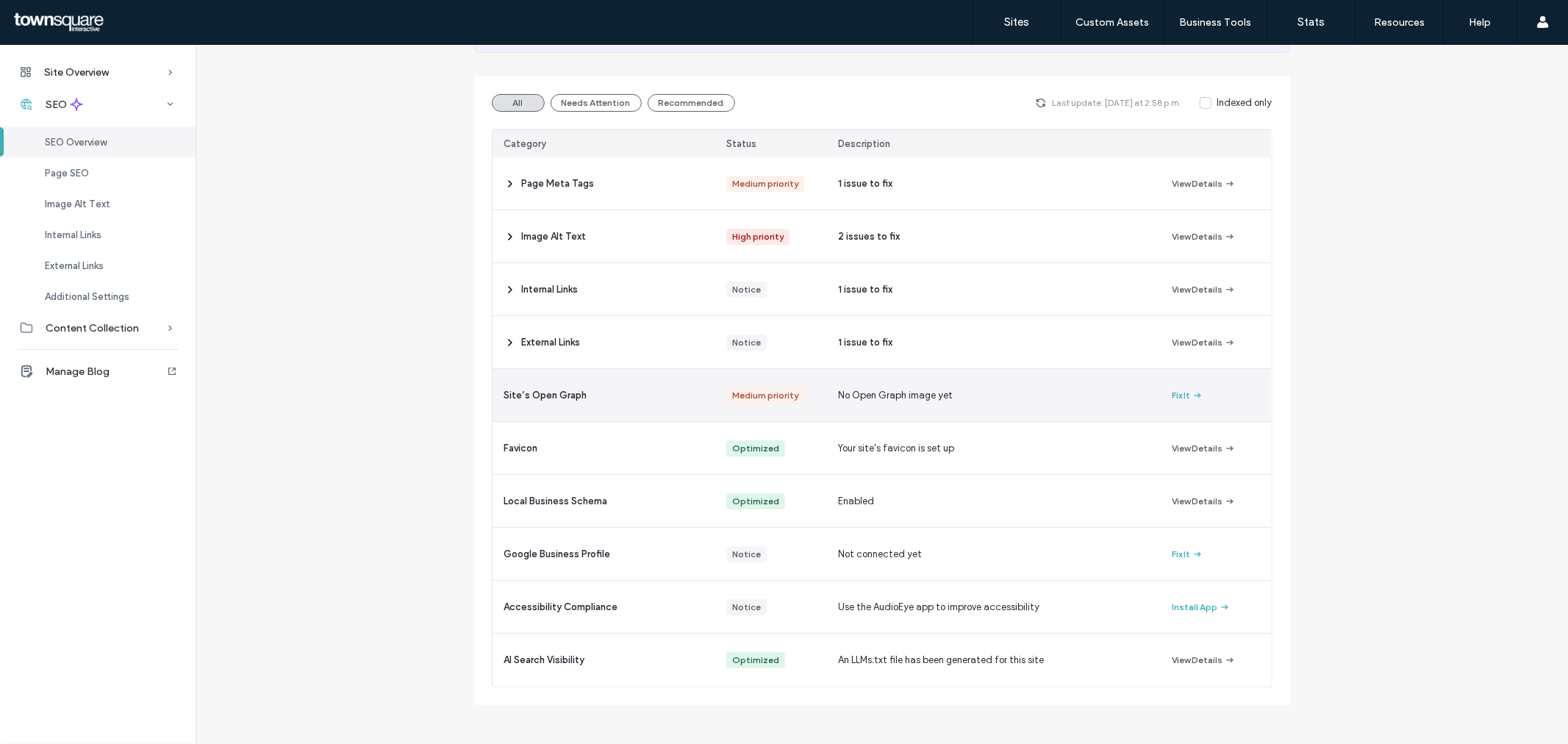
click at [930, 391] on span "No Open Graph image yet" at bounding box center [894, 395] width 114 height 14
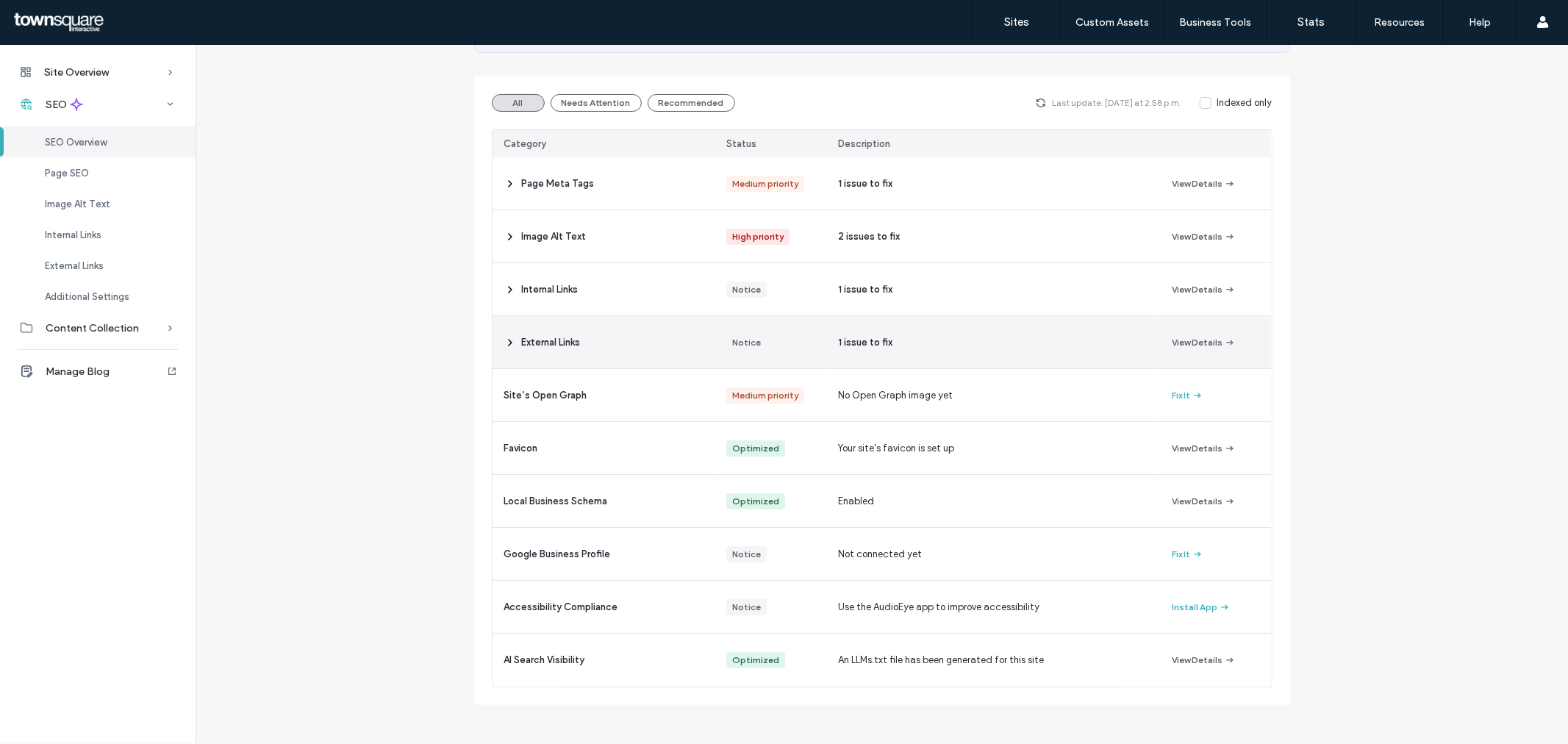
click at [508, 350] on span at bounding box center [510, 342] width 12 height 52
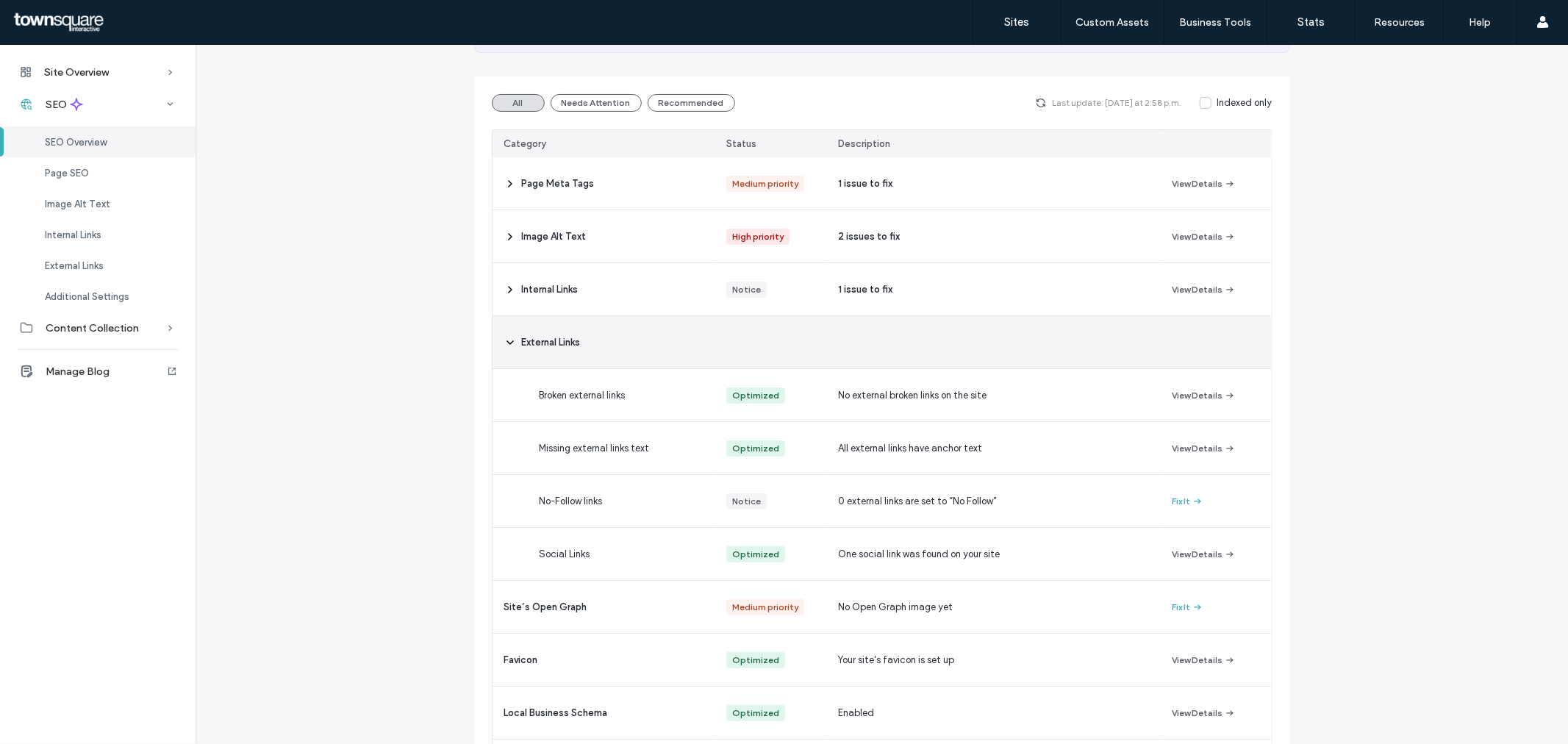
click at [528, 344] on span "External Links" at bounding box center [550, 342] width 58 height 14
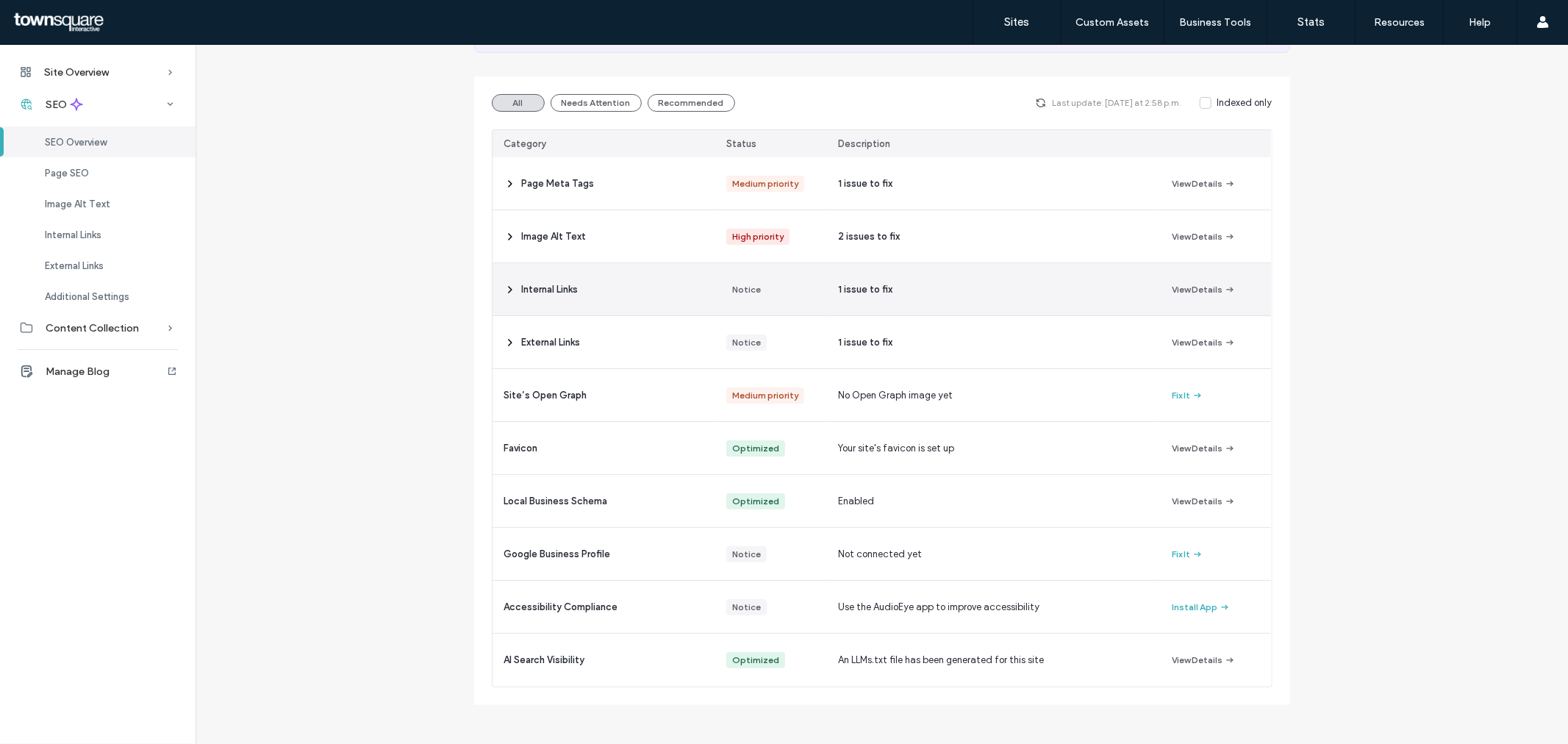
click at [511, 294] on div "Internal Links" at bounding box center [604, 289] width 222 height 52
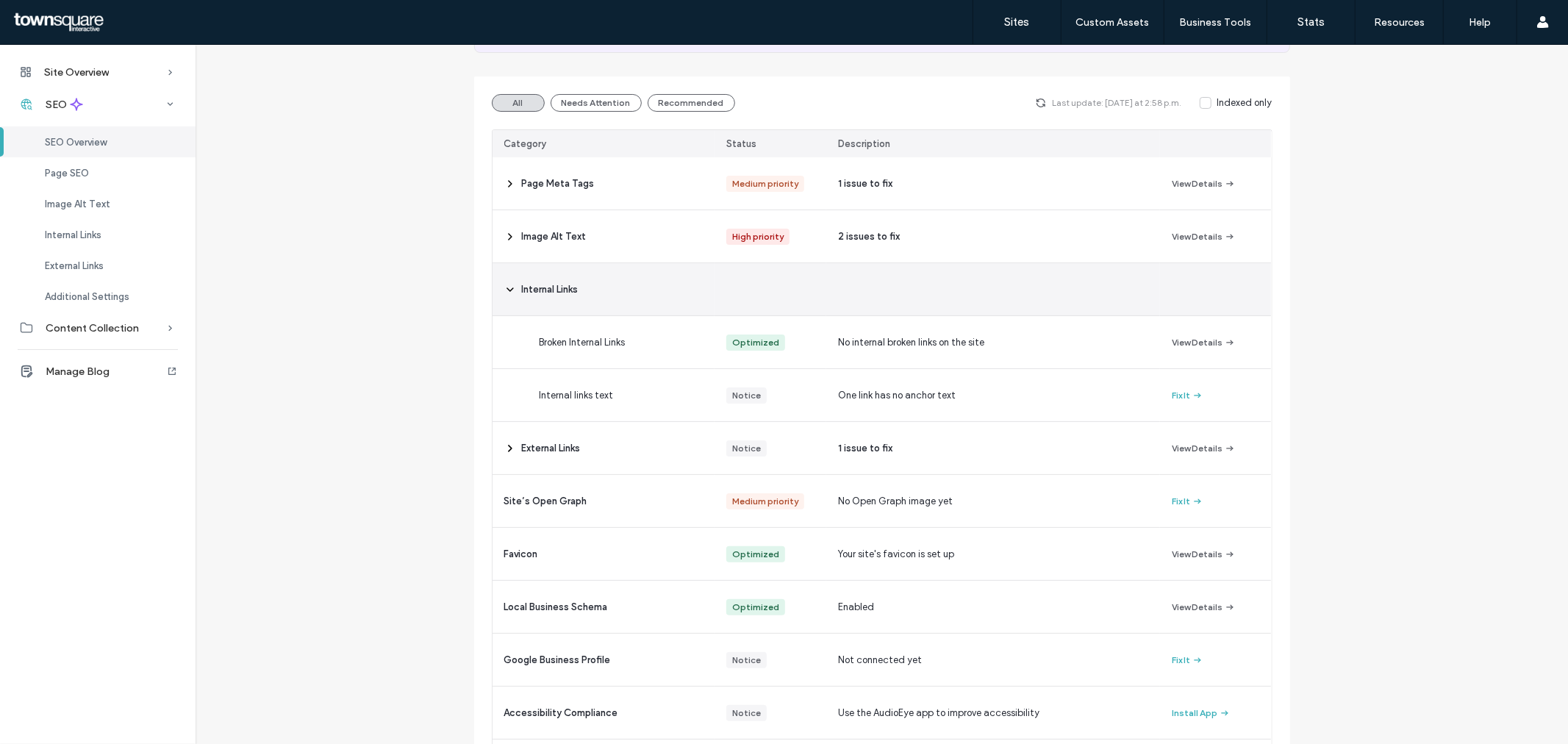
click at [526, 287] on span "Internal Links" at bounding box center [550, 290] width 57 height 14
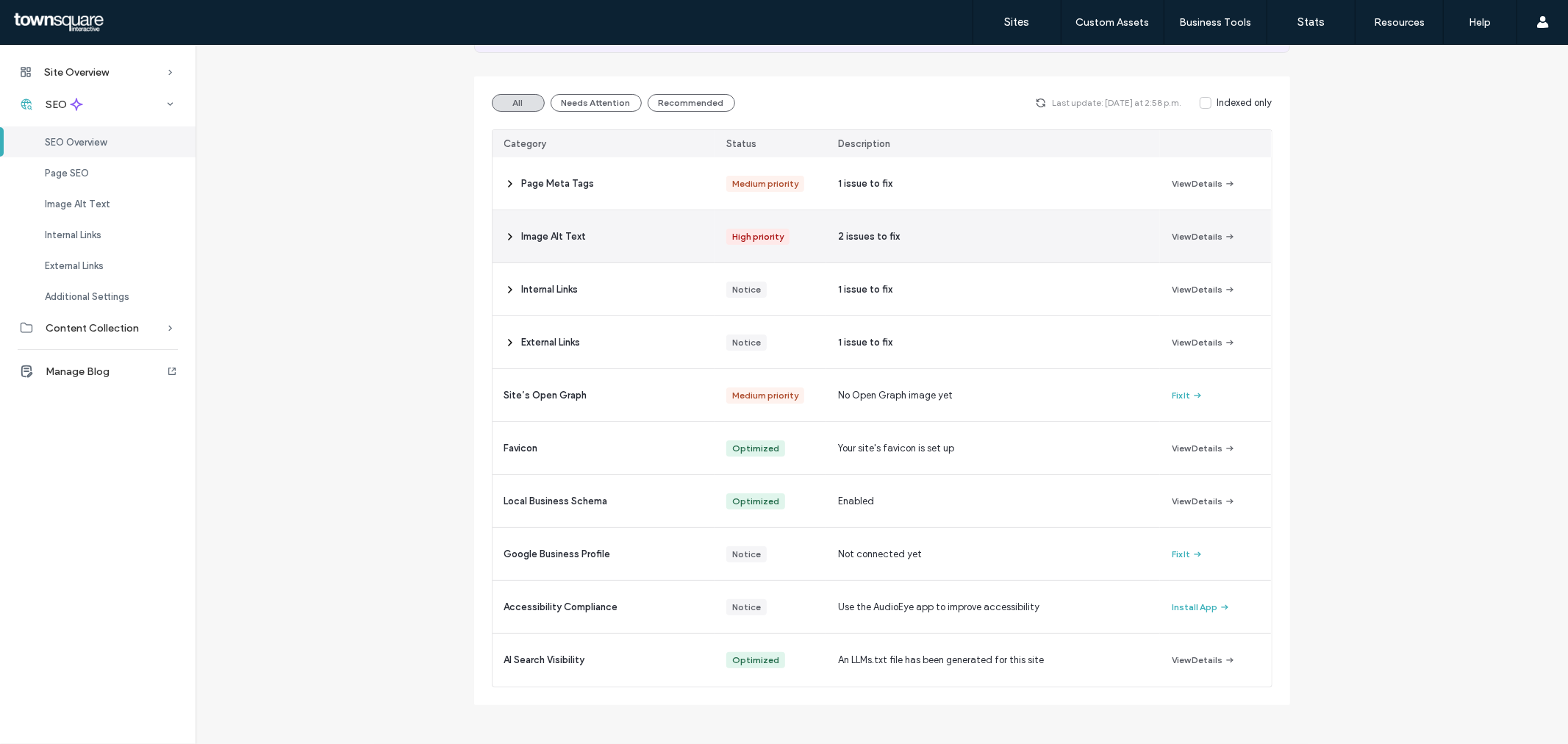
click at [522, 254] on div "Image Alt Text" at bounding box center [604, 236] width 222 height 52
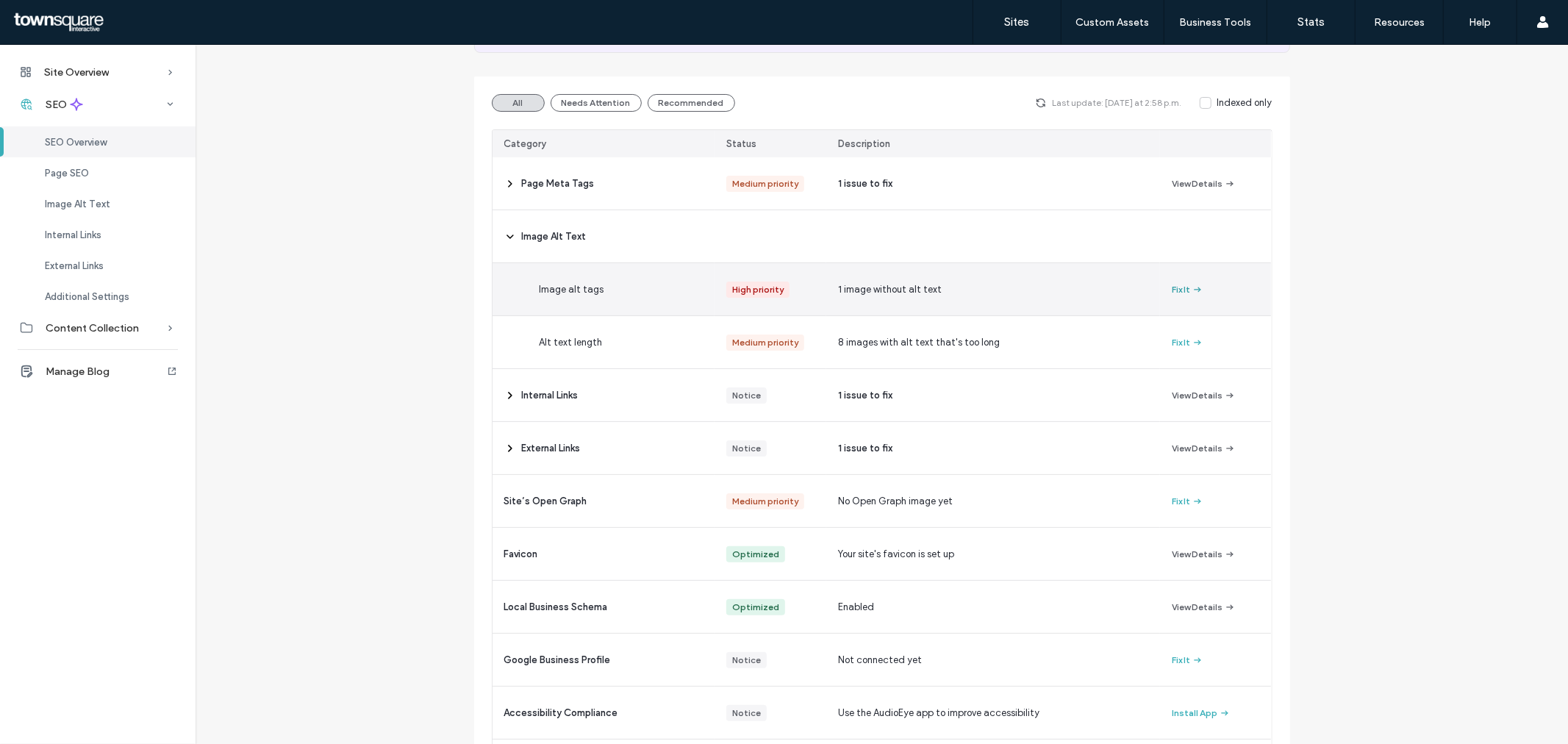
click at [1171, 294] on button "Fix It" at bounding box center [1187, 290] width 32 height 18
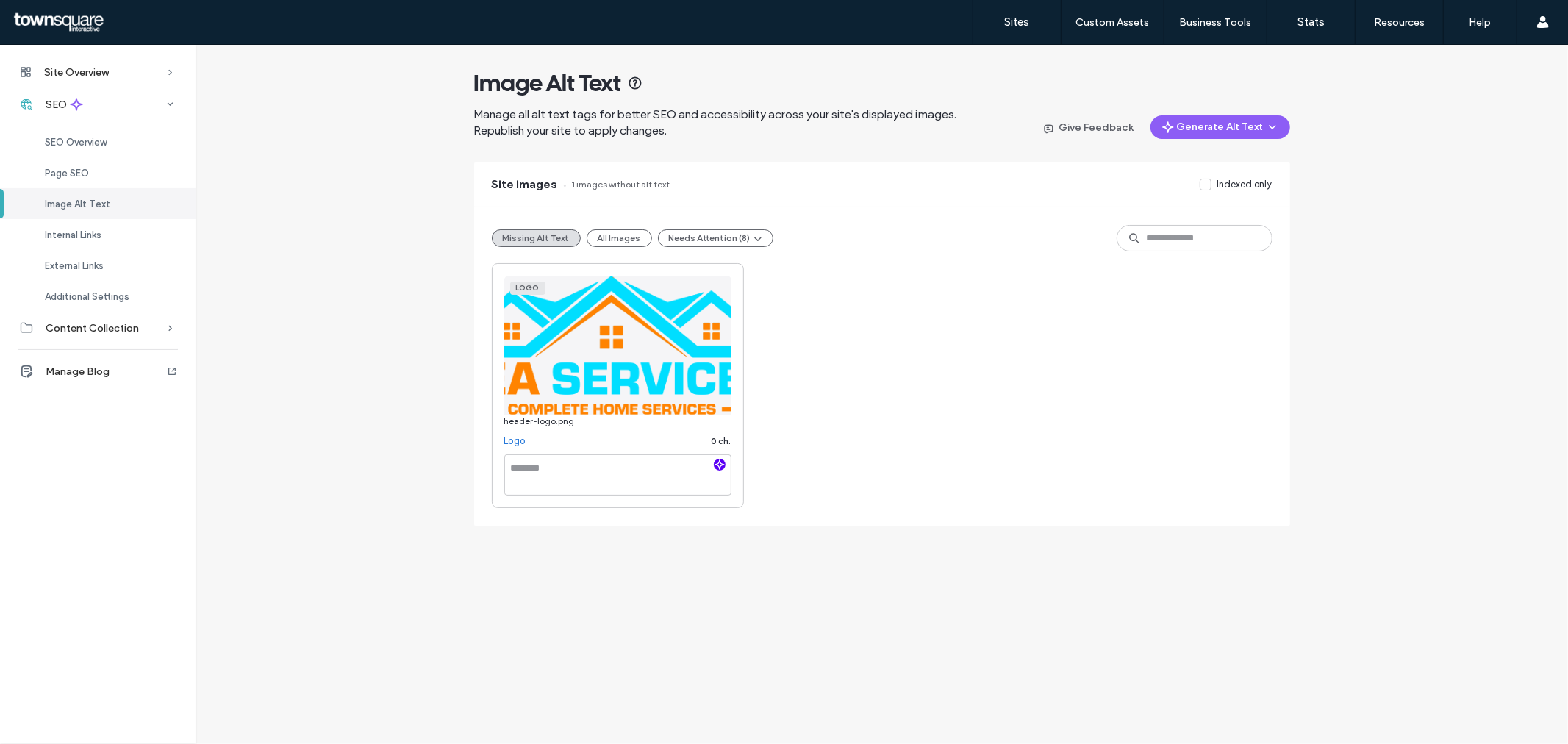
click at [715, 466] on icon "button" at bounding box center [719, 464] width 10 height 10
type textarea "**********"
click at [848, 448] on div "**********" at bounding box center [882, 386] width 781 height 245
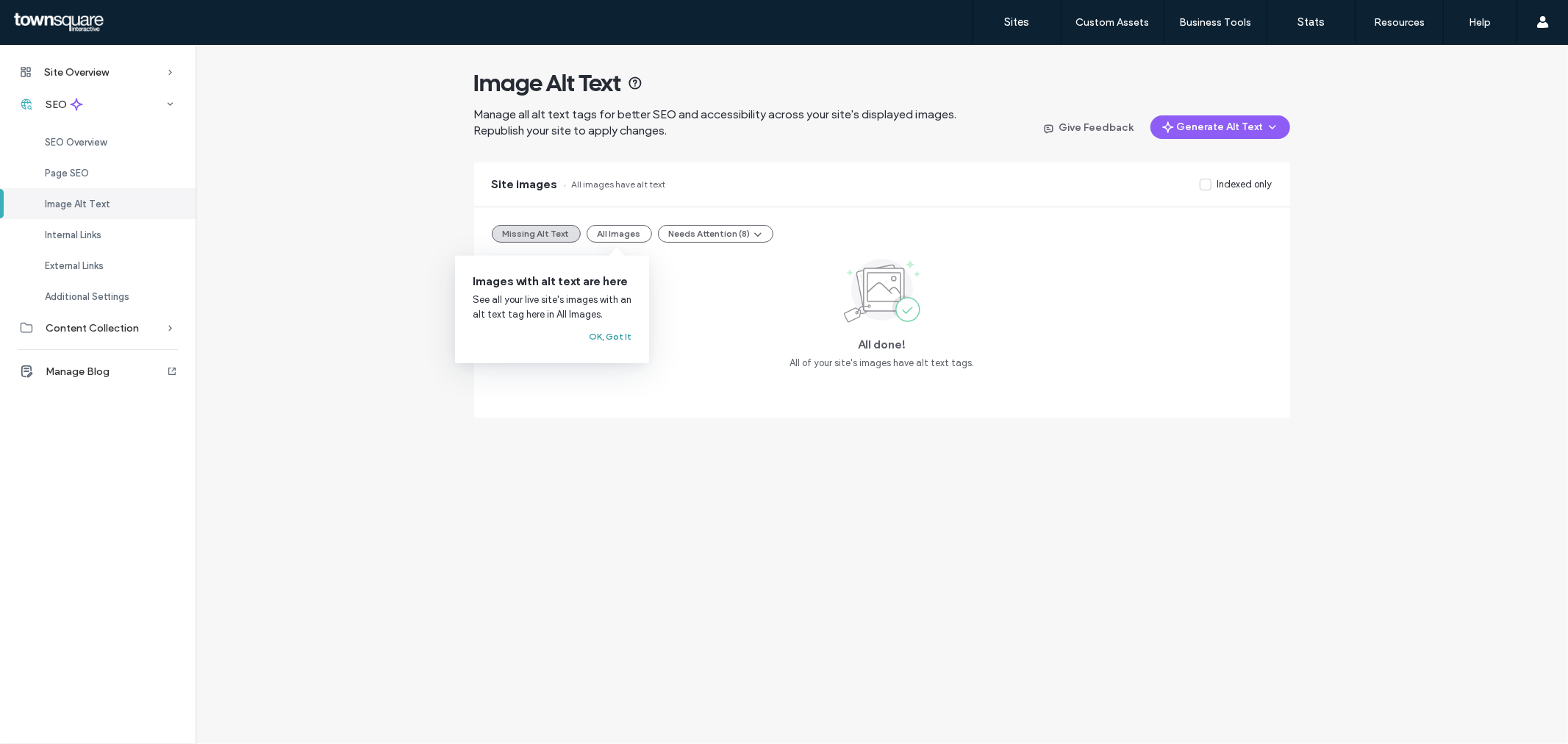
click at [615, 336] on button "OK, Got It" at bounding box center [610, 337] width 42 height 18
click at [710, 230] on button "Needs Attention (8)" at bounding box center [715, 234] width 115 height 18
click at [674, 262] on span "Alt text too long (8)" at bounding box center [709, 269] width 86 height 14
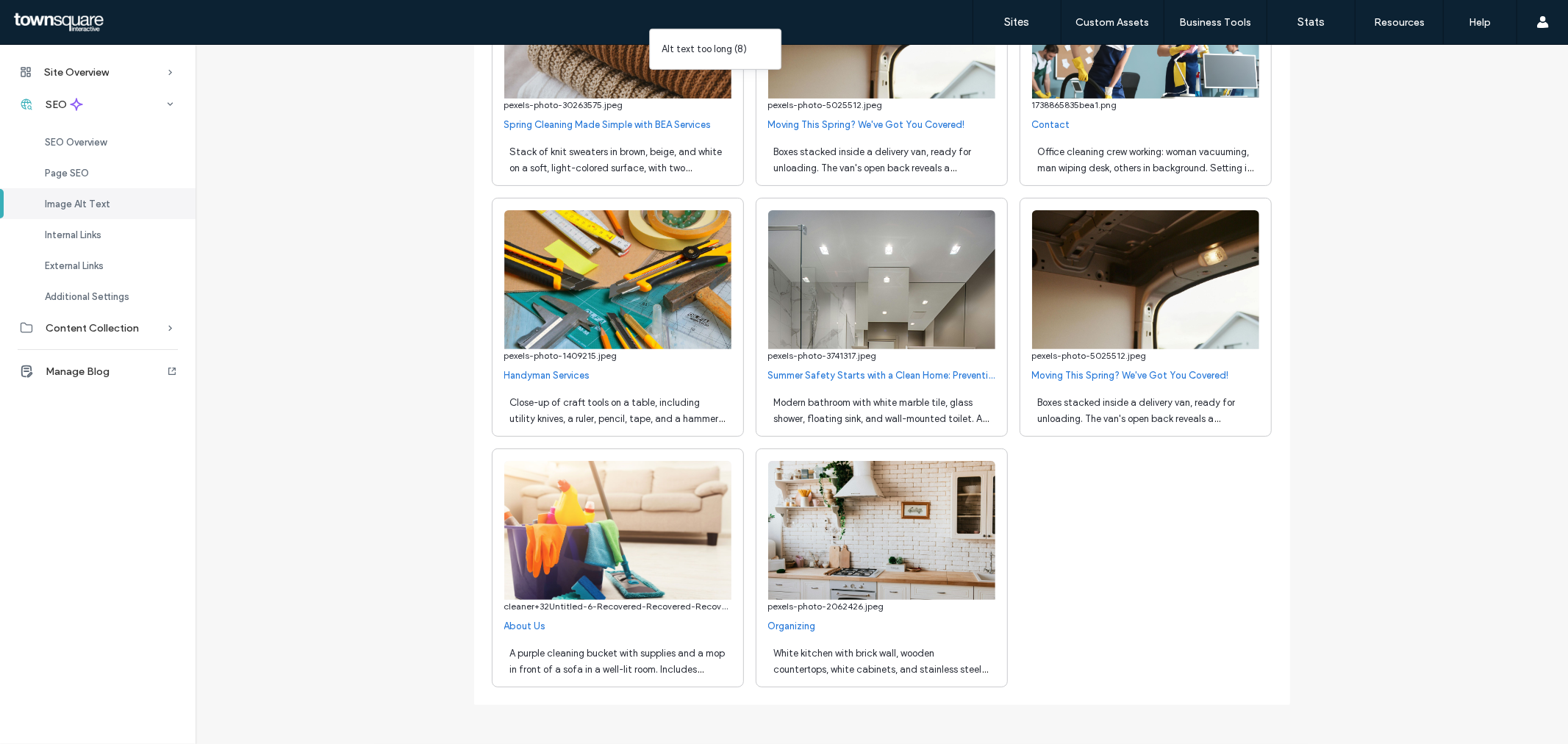
scroll to position [0, 0]
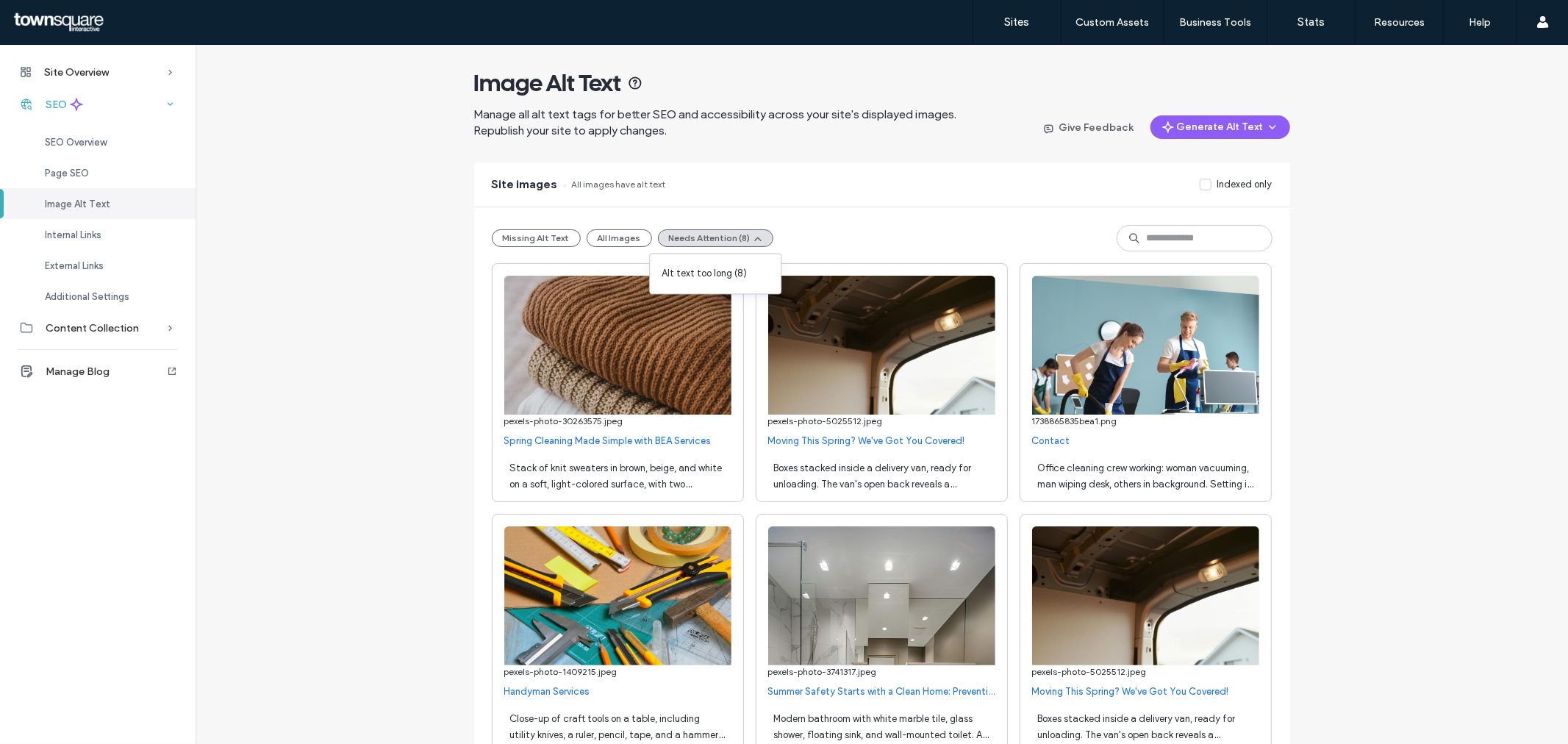
click at [76, 98] on use at bounding box center [76, 104] width 12 height 12
